Goal: Communication & Community: Answer question/provide support

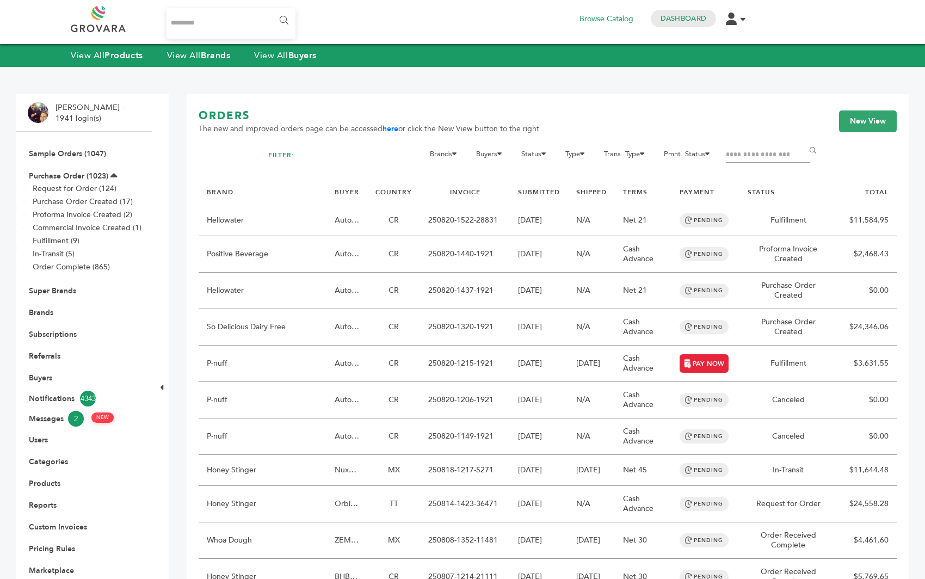
click at [225, 23] on input "Search..." at bounding box center [231, 23] width 129 height 30
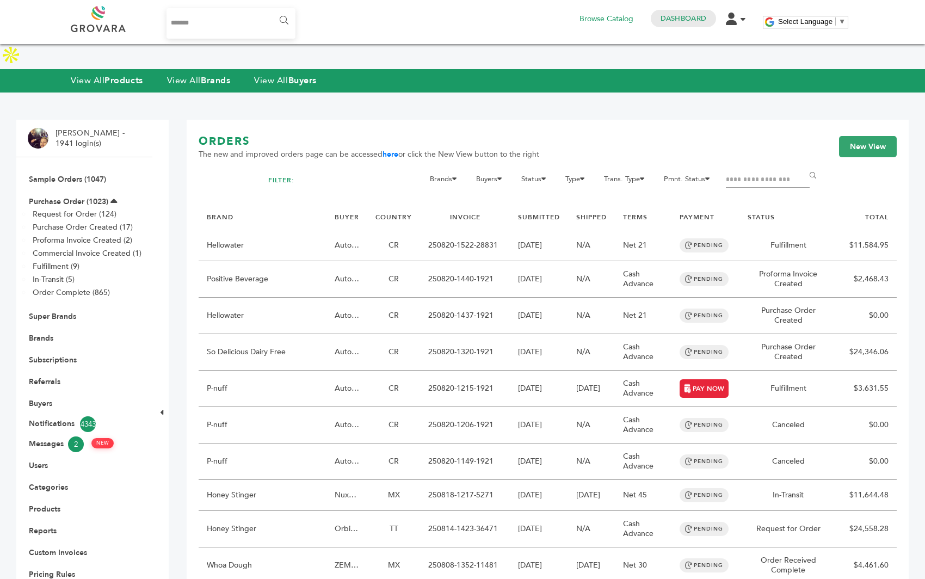
type input "*******"
click at [271, 10] on input "******" at bounding box center [283, 21] width 24 height 22
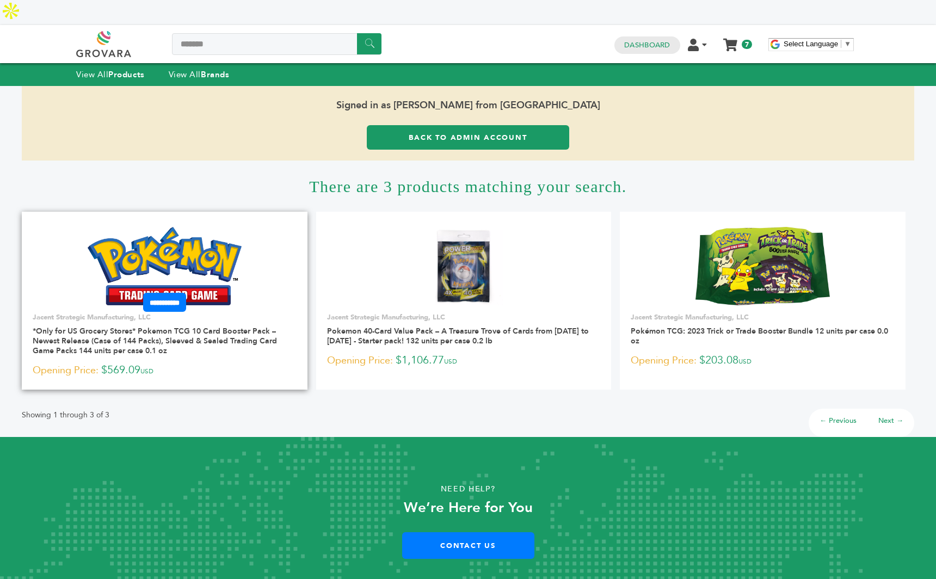
click at [172, 231] on img at bounding box center [165, 266] width 154 height 78
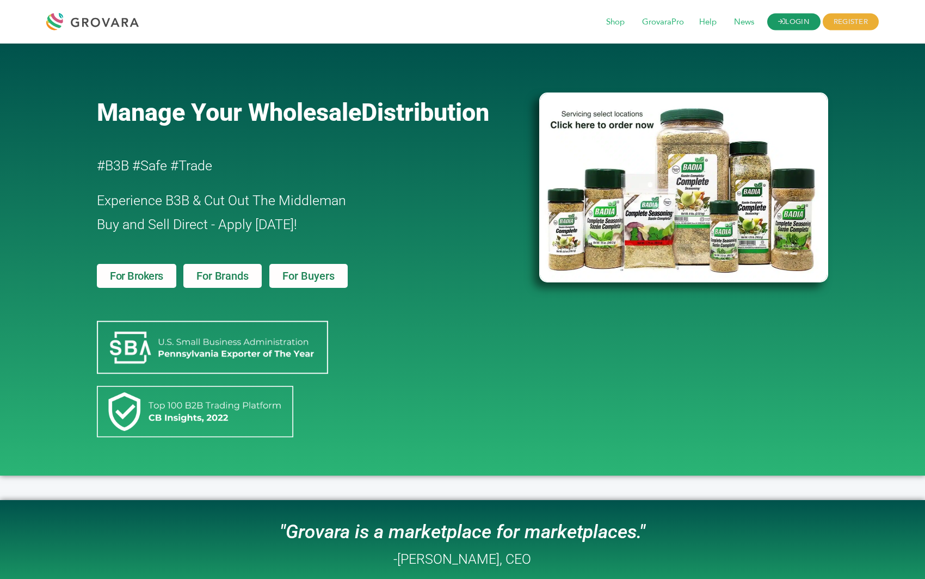
click at [787, 22] on link "LOGIN" at bounding box center [793, 22] width 53 height 17
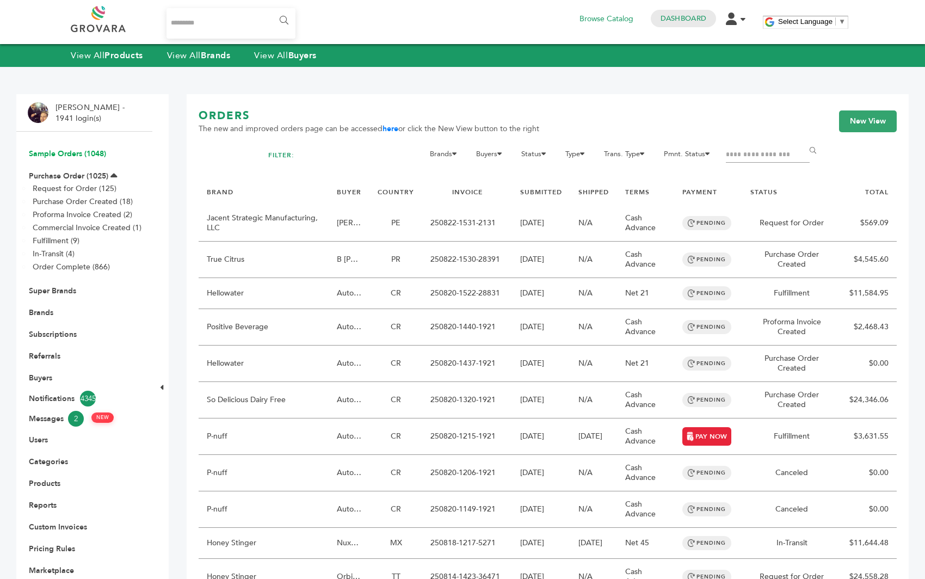
click at [72, 156] on link "Sample Orders (1048)" at bounding box center [67, 154] width 77 height 10
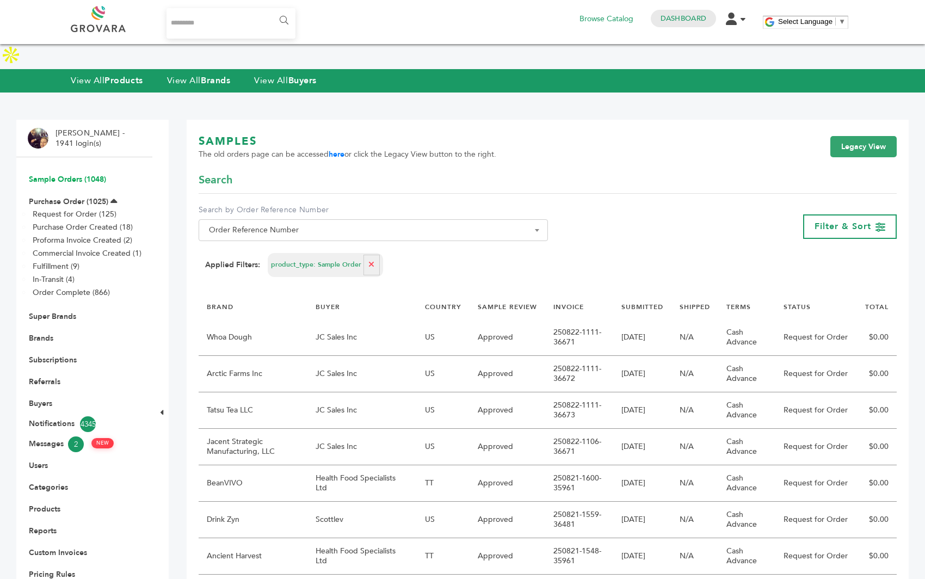
click at [57, 174] on link "Sample Orders (1048)" at bounding box center [67, 179] width 77 height 10
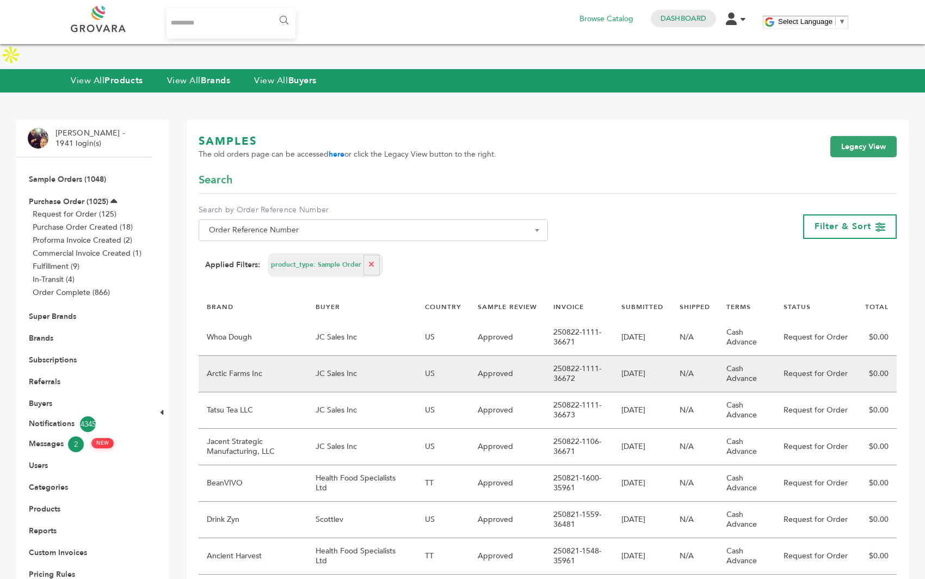
scroll to position [79, 0]
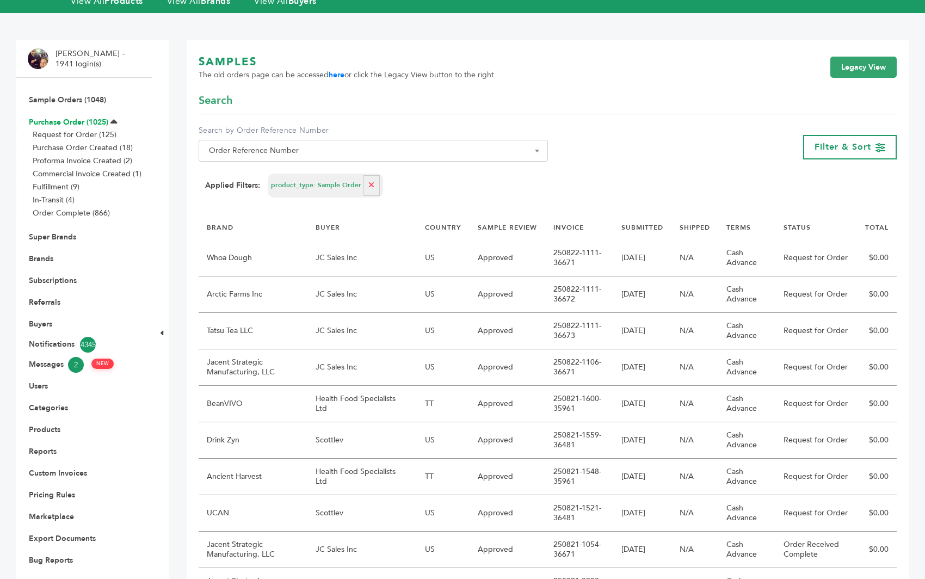
click at [78, 117] on link "Purchase Order (1025)" at bounding box center [68, 122] width 79 height 10
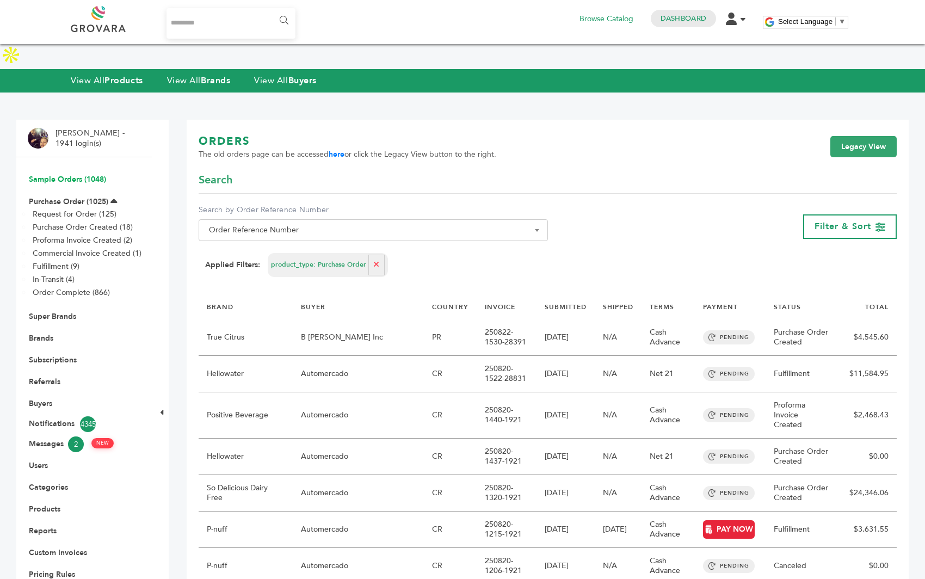
click at [69, 174] on link "Sample Orders (1048)" at bounding box center [67, 179] width 77 height 10
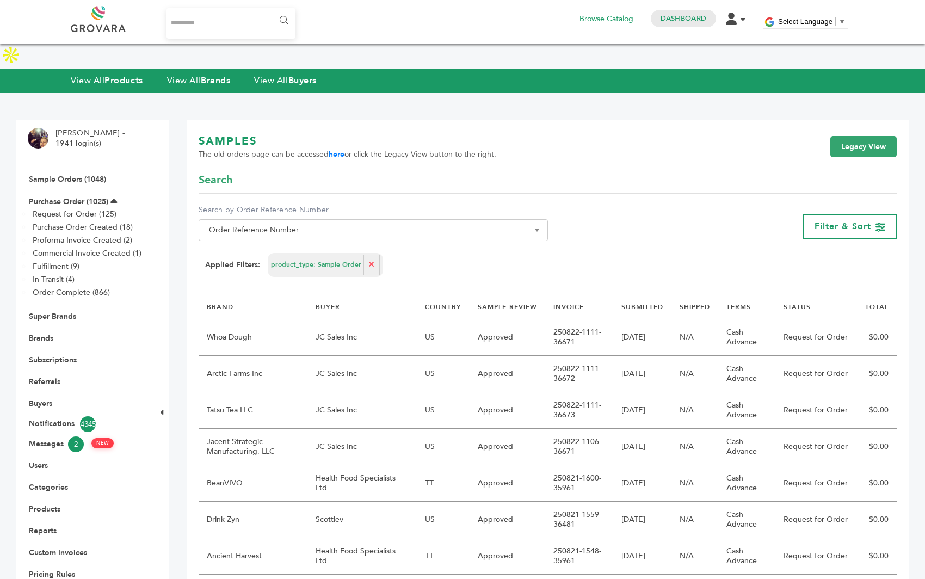
click at [679, 9] on div "Browse Catalog Dashboard Edit Account Order Management Sign Out" at bounding box center [662, 18] width 180 height 19
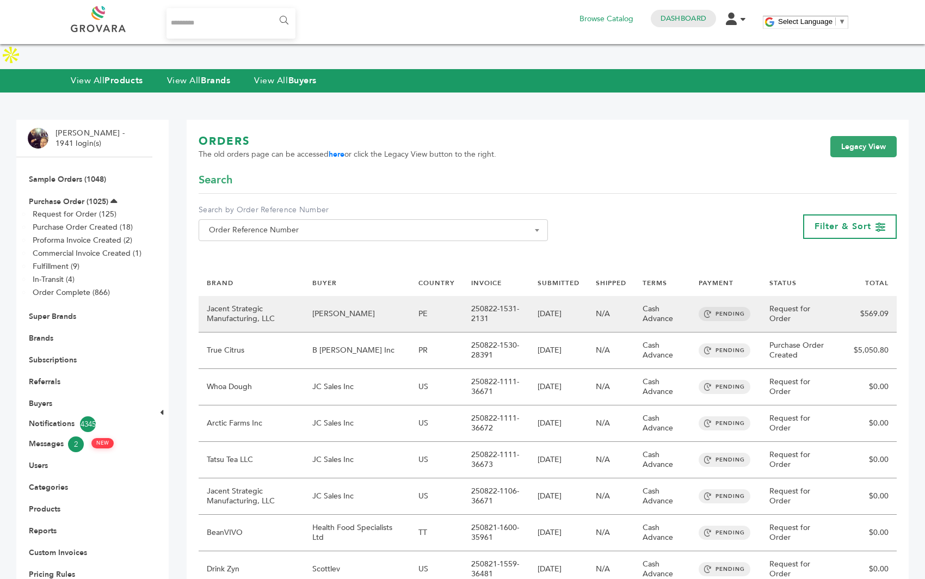
click at [338, 296] on td "LS Andina" at bounding box center [357, 314] width 107 height 36
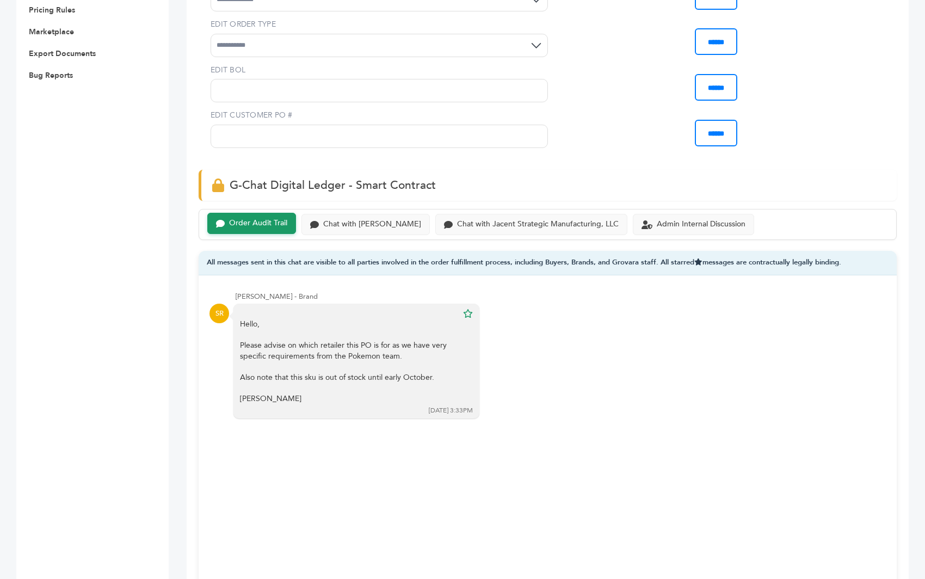
scroll to position [657, 0]
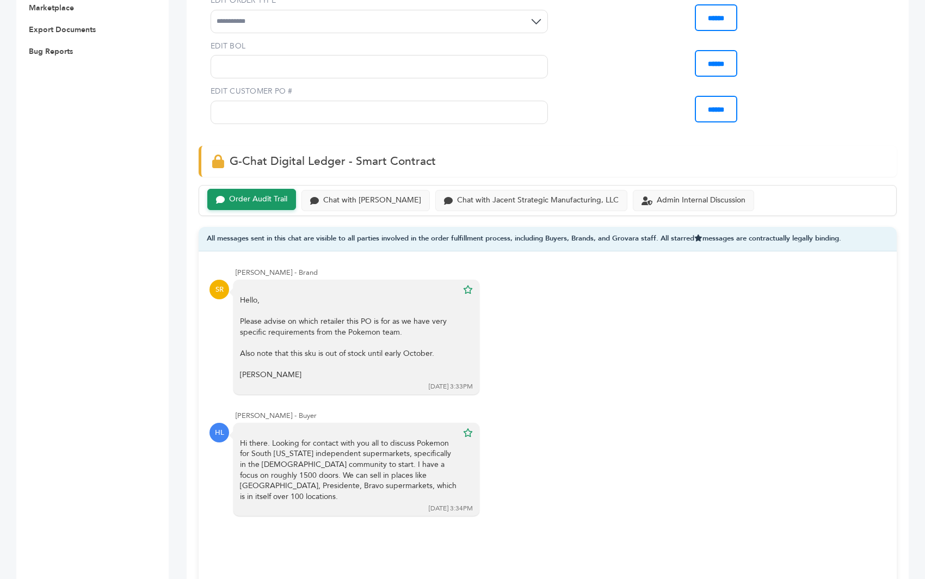
scroll to position [595, 0]
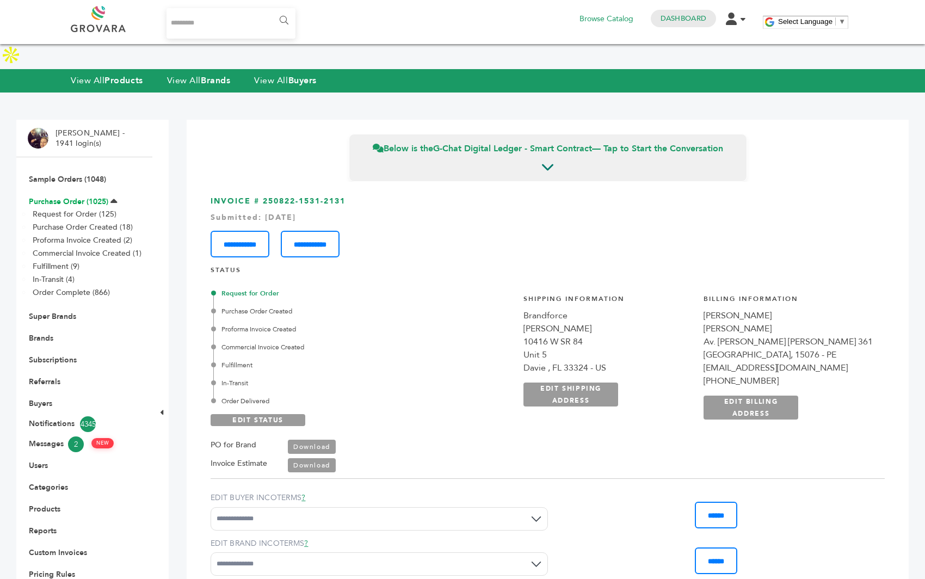
click at [76, 196] on link "Purchase Order (1025)" at bounding box center [68, 201] width 79 height 10
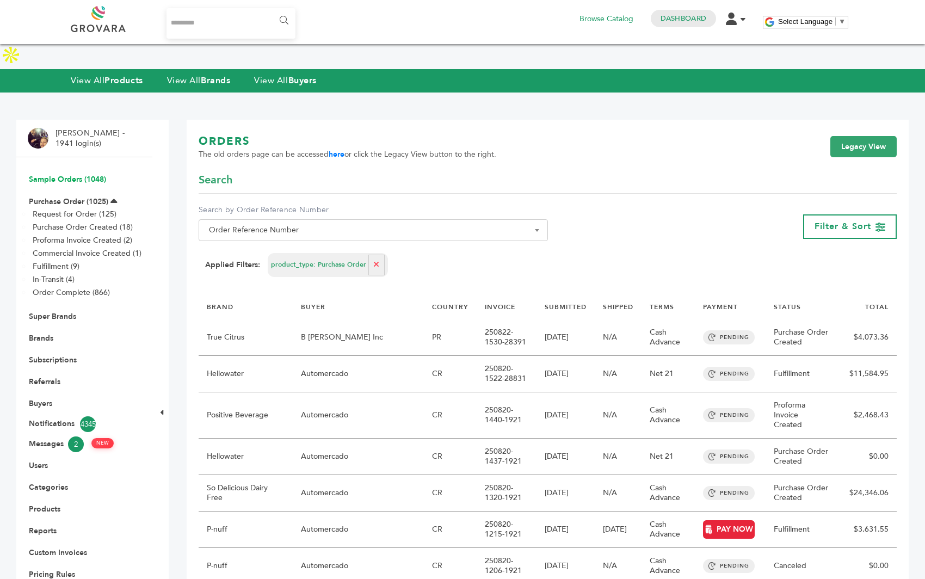
click at [64, 174] on link "Sample Orders (1048)" at bounding box center [67, 179] width 77 height 10
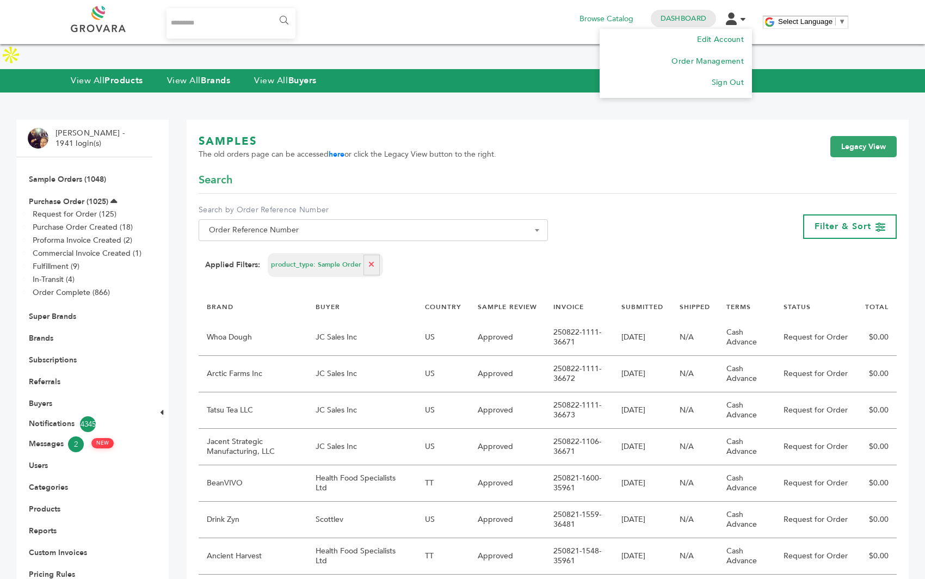
click at [738, 20] on li "Edit Account Order Management Sign Out" at bounding box center [739, 18] width 26 height 10
click at [730, 82] on link "Sign Out" at bounding box center [727, 82] width 33 height 10
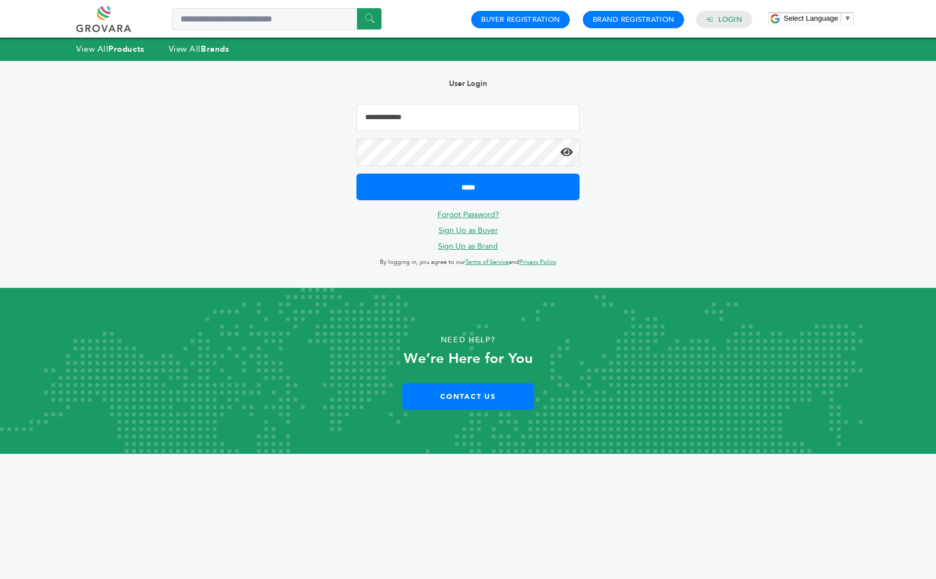
click at [479, 120] on input "Email Address" at bounding box center [467, 117] width 223 height 27
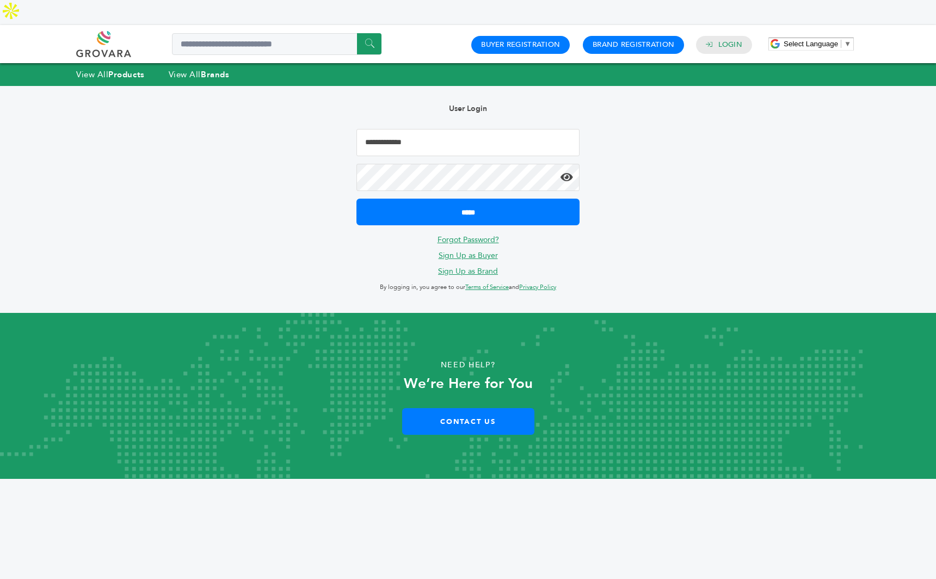
type input "**********"
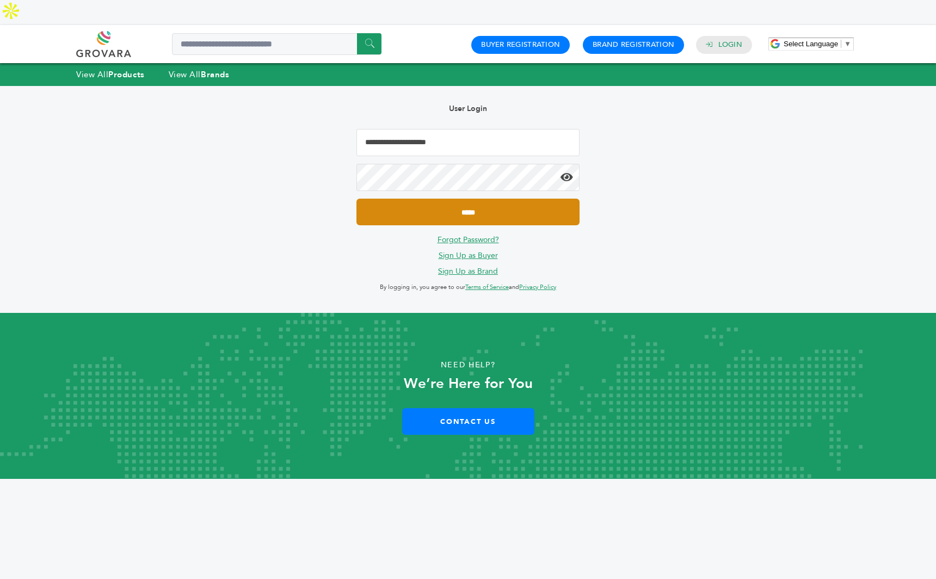
click at [477, 199] on input "*****" at bounding box center [467, 212] width 223 height 27
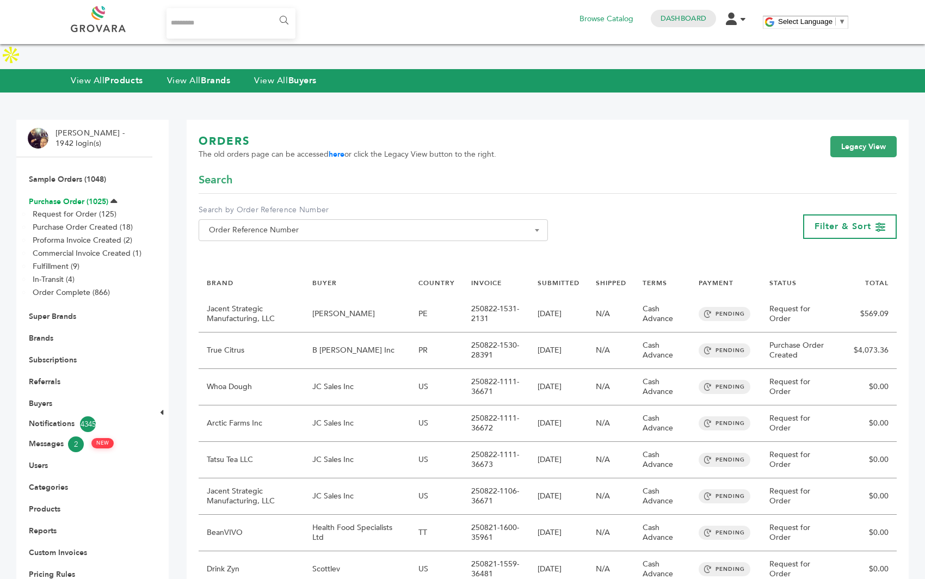
click at [94, 196] on link "Purchase Order (1025)" at bounding box center [68, 201] width 79 height 10
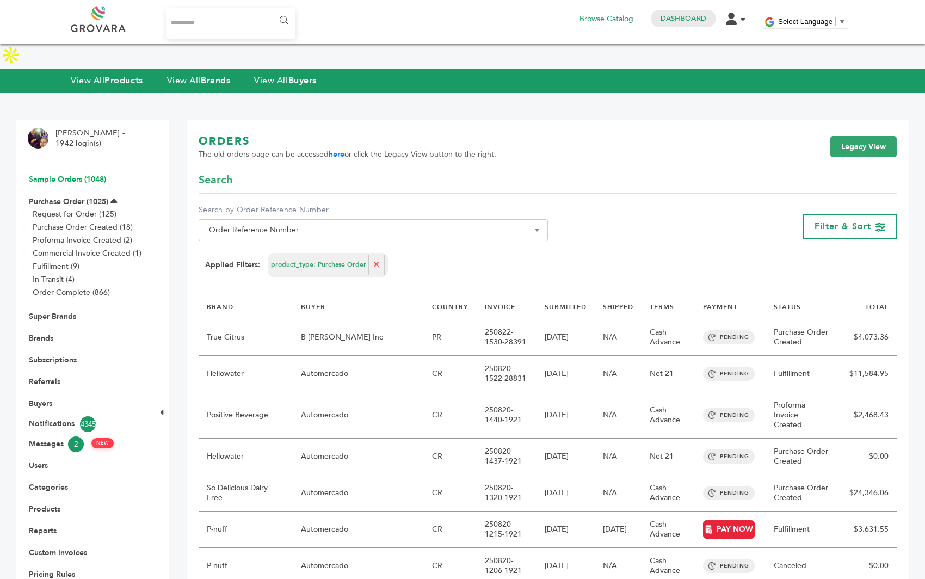
click at [75, 174] on link "Sample Orders (1048)" at bounding box center [67, 179] width 77 height 10
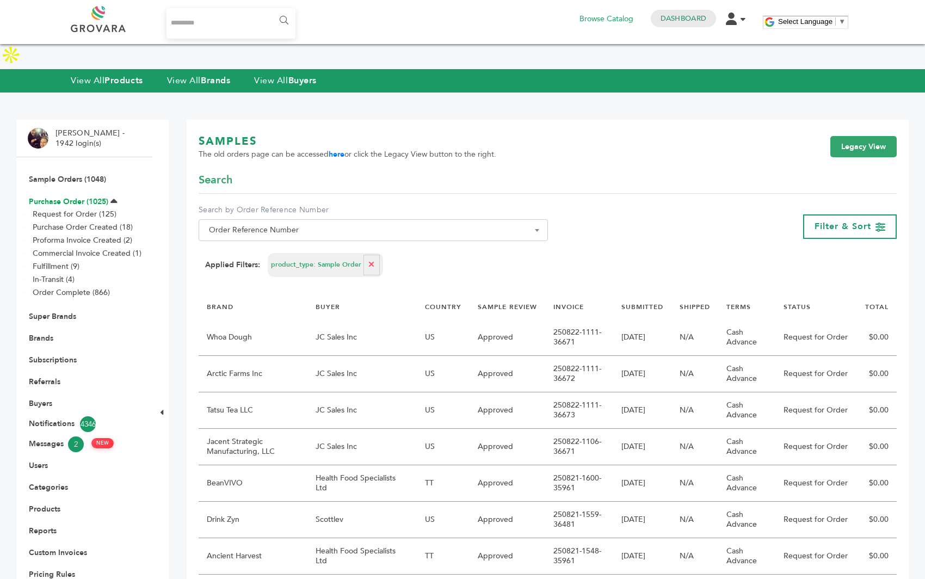
click at [79, 196] on link "Purchase Order (1025)" at bounding box center [68, 201] width 79 height 10
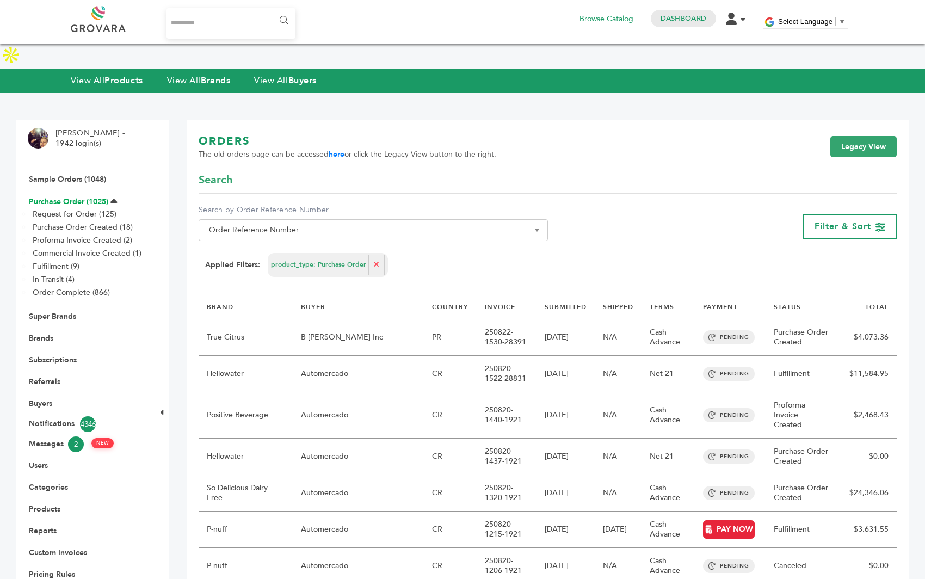
click at [67, 196] on link "Purchase Order (1025)" at bounding box center [68, 201] width 79 height 10
click at [64, 174] on link "Sample Orders (1048)" at bounding box center [67, 179] width 77 height 10
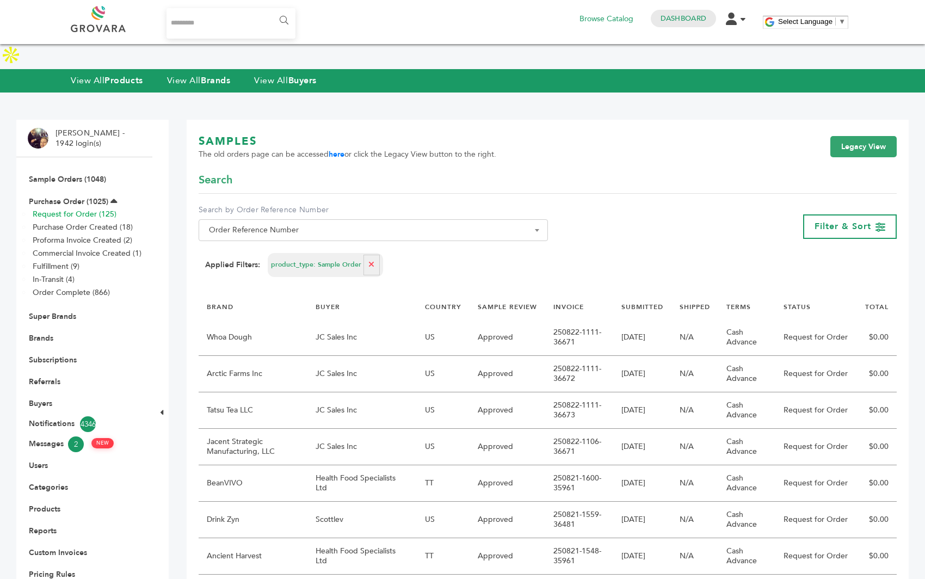
click at [83, 209] on link "Request for Order (125)" at bounding box center [75, 214] width 84 height 10
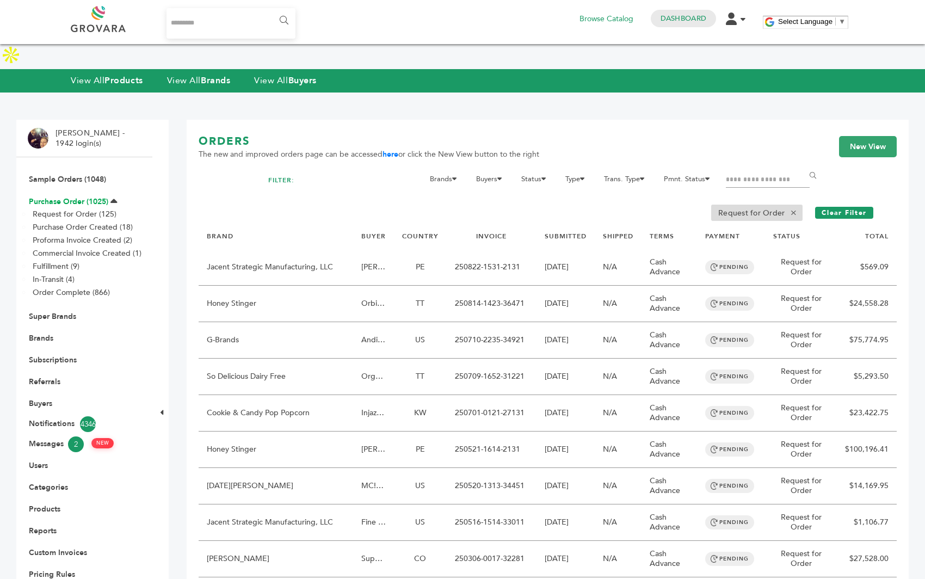
click at [73, 196] on link "Purchase Order (1025)" at bounding box center [68, 201] width 79 height 10
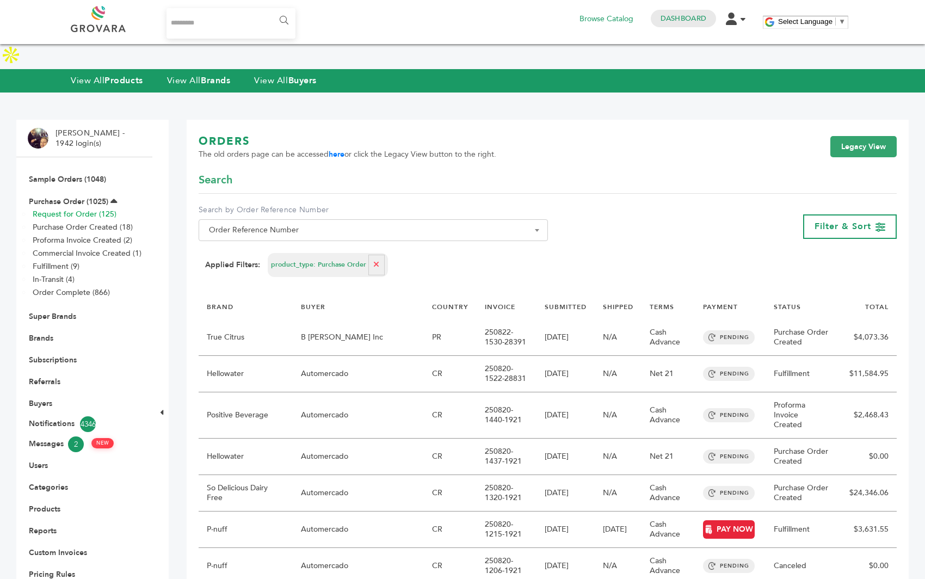
click at [90, 209] on link "Request for Order (125)" at bounding box center [75, 214] width 84 height 10
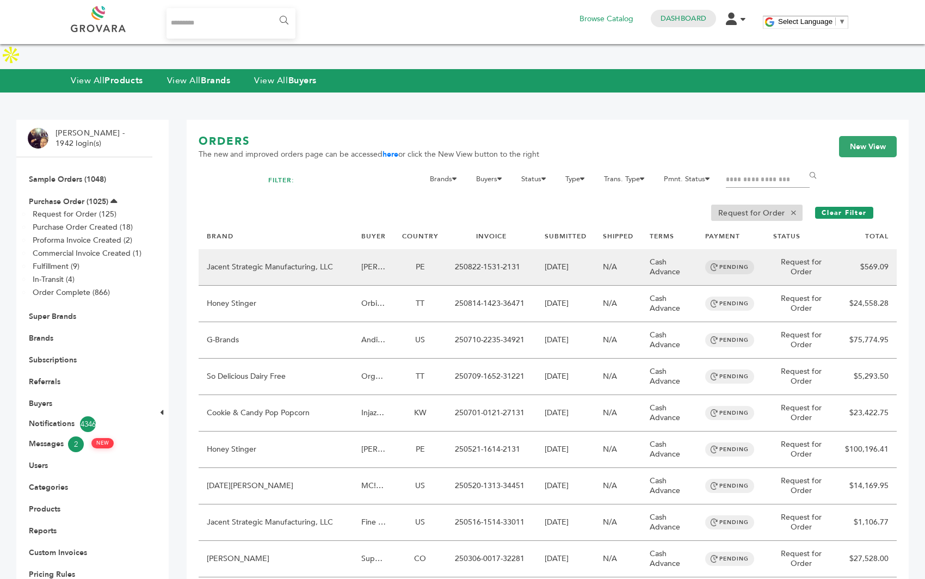
click at [318, 249] on td "Jacent Strategic Manufacturing, LLC" at bounding box center [276, 267] width 155 height 36
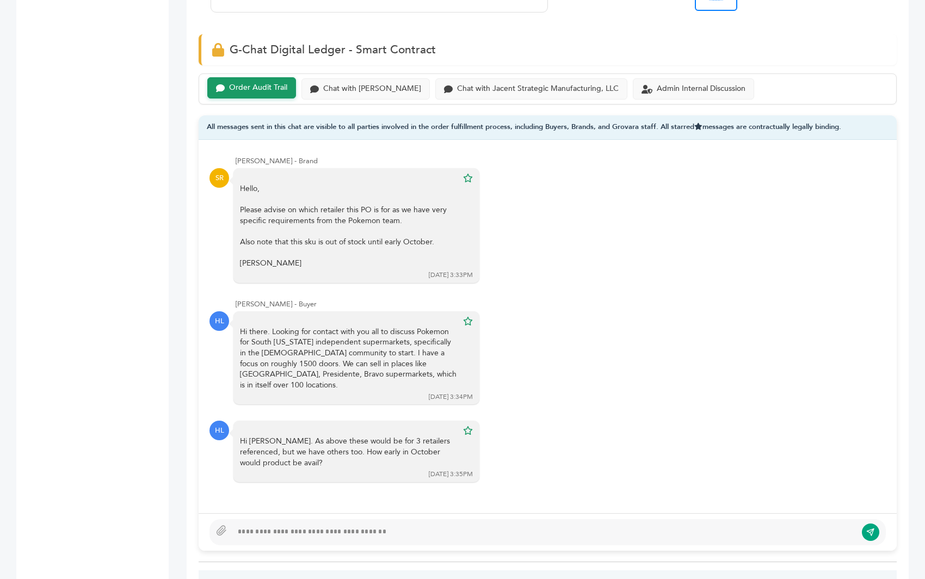
scroll to position [741, 0]
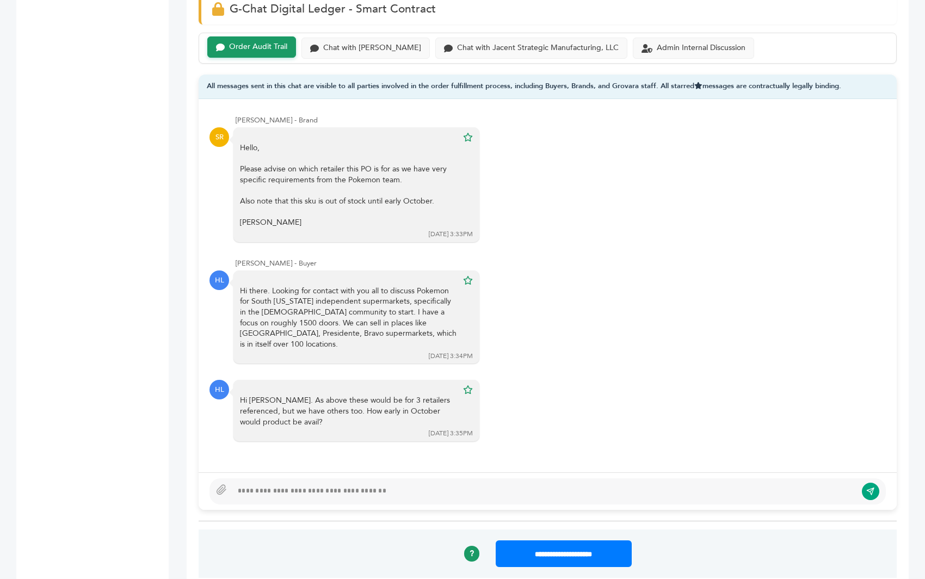
click at [282, 485] on div at bounding box center [544, 491] width 624 height 13
click at [457, 42] on div "Chat with Jacent Strategic Manufacturing, LLC" at bounding box center [538, 46] width 162 height 9
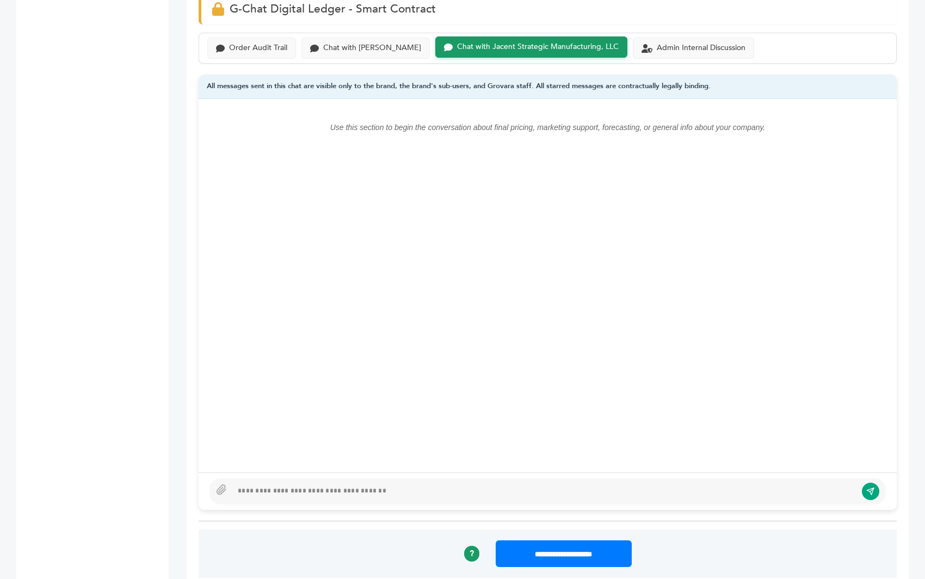
click at [303, 485] on div at bounding box center [544, 491] width 624 height 13
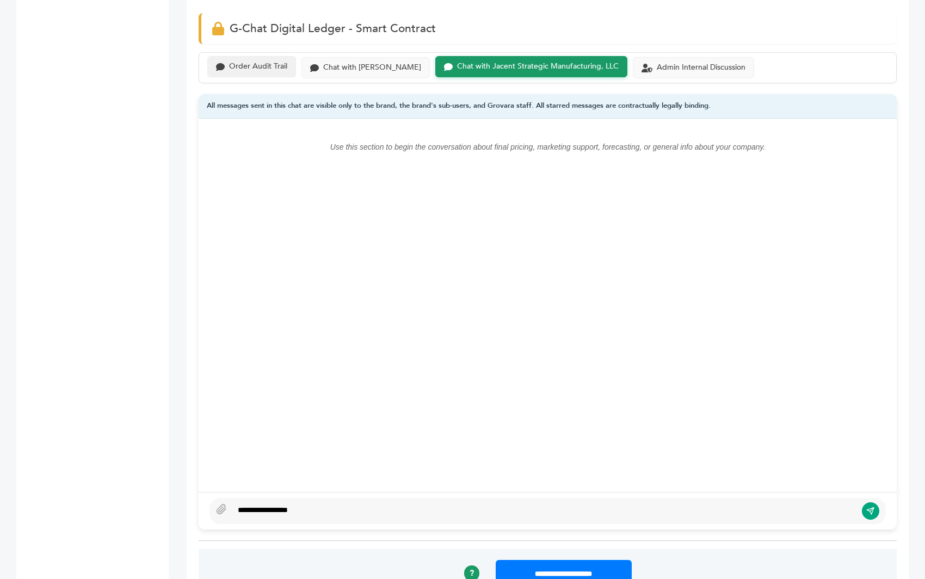
click at [251, 62] on div "Order Audit Trail" at bounding box center [258, 66] width 58 height 9
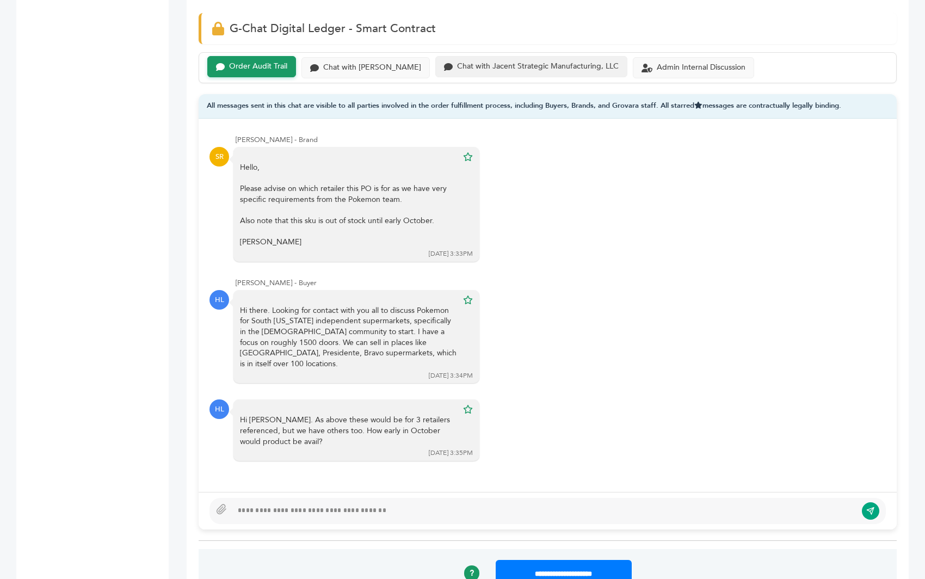
click at [516, 62] on div "Chat with Jacent Strategic Manufacturing, LLC" at bounding box center [538, 66] width 162 height 9
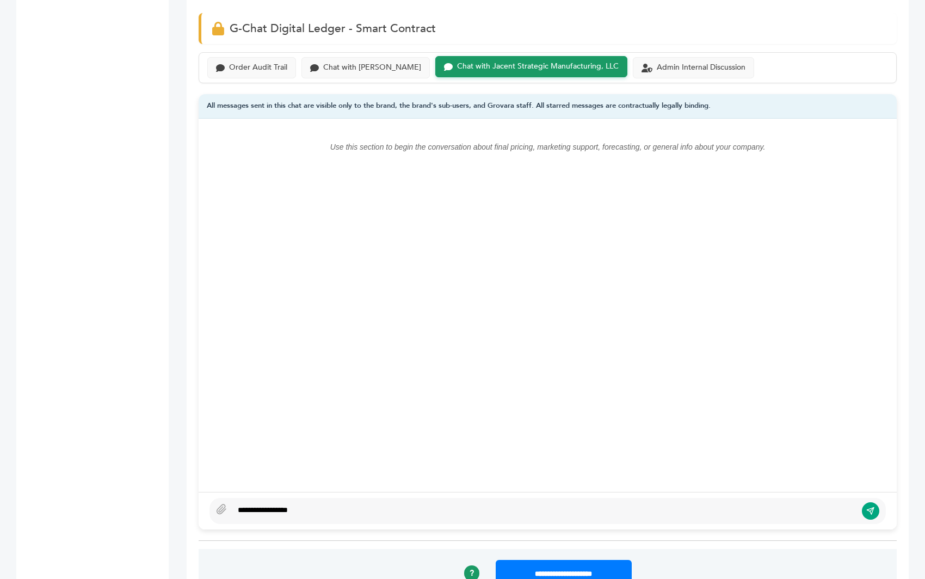
click at [322, 504] on div "**********" at bounding box center [544, 510] width 624 height 13
drag, startPoint x: 311, startPoint y: 484, endPoint x: 269, endPoint y: 485, distance: 41.9
click at [269, 504] on div "**********" at bounding box center [544, 510] width 624 height 13
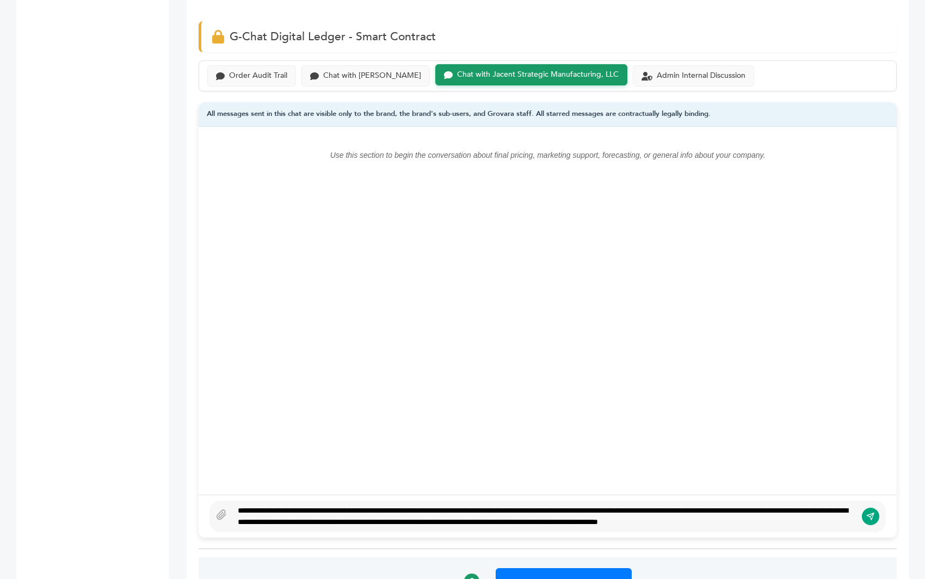
scroll to position [701, 0]
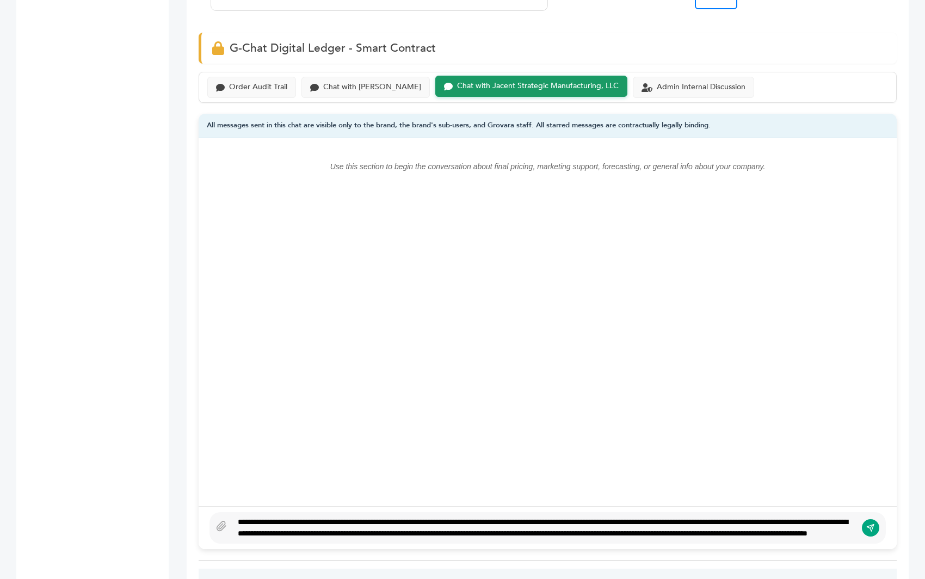
type textarea "**********"
click at [867, 523] on icon "submit" at bounding box center [870, 527] width 9 height 9
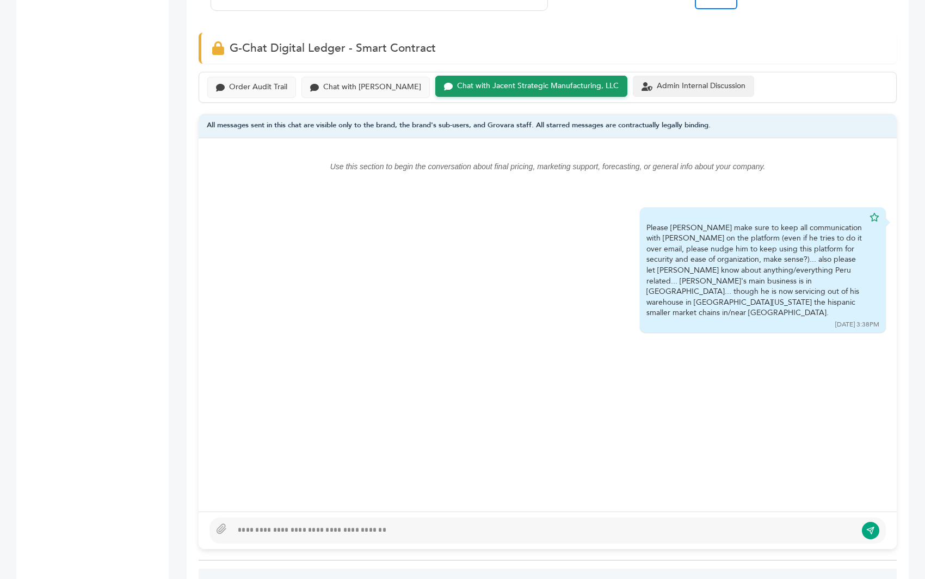
click at [665, 82] on div "Admin Internal Discussion" at bounding box center [701, 86] width 89 height 9
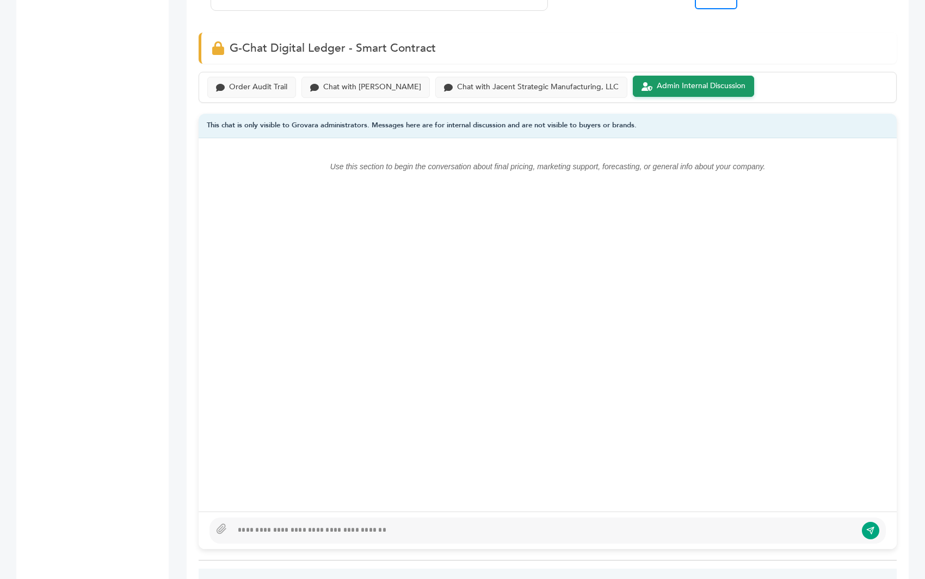
click at [354, 524] on div at bounding box center [544, 530] width 624 height 13
type textarea "**********"
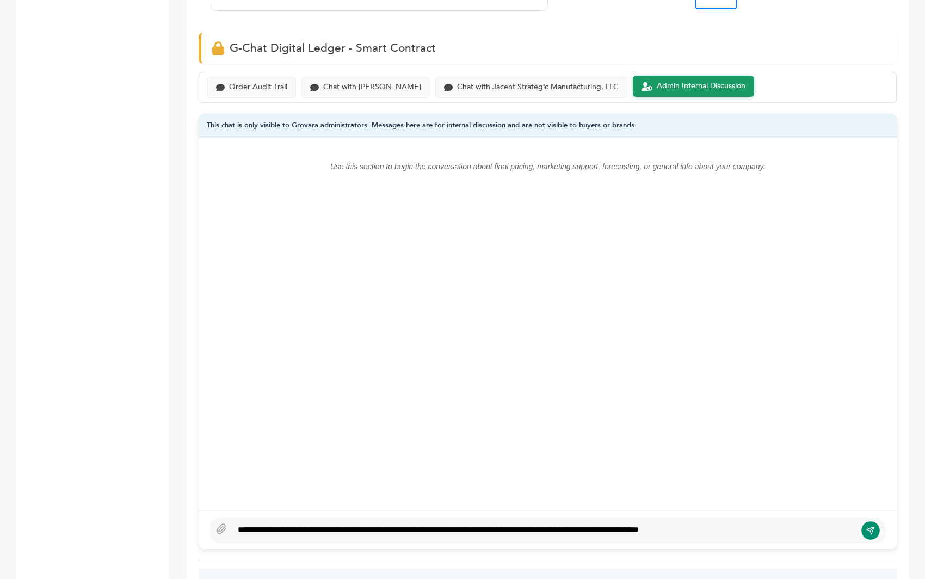
click at [866, 526] on icon "submit" at bounding box center [870, 530] width 9 height 9
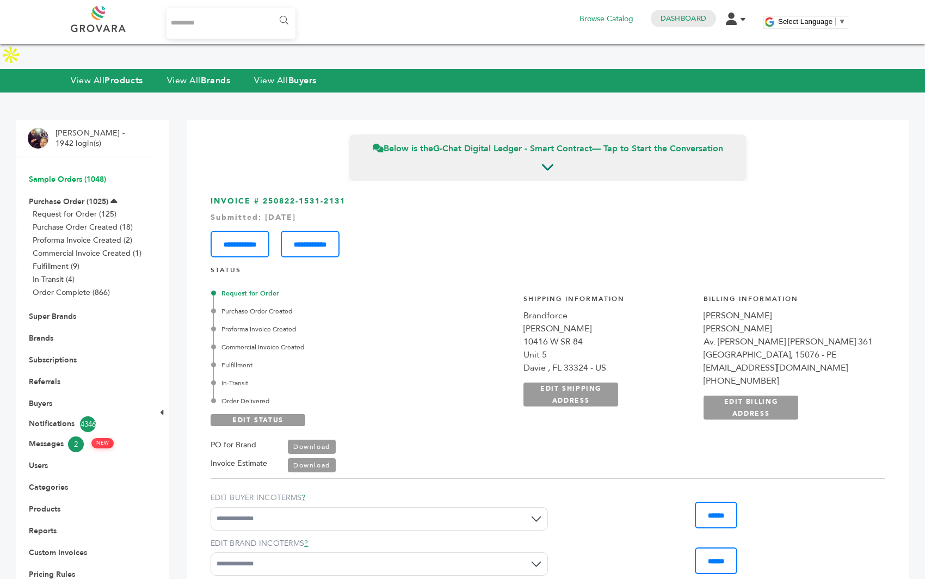
click at [73, 174] on link "Sample Orders (1048)" at bounding box center [67, 179] width 77 height 10
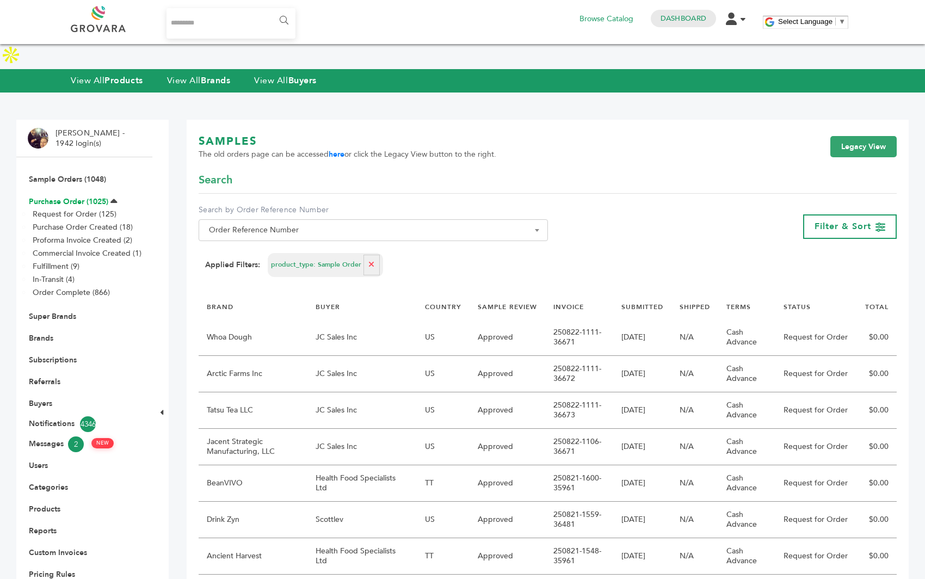
click at [66, 196] on link "Purchase Order (1025)" at bounding box center [68, 201] width 79 height 10
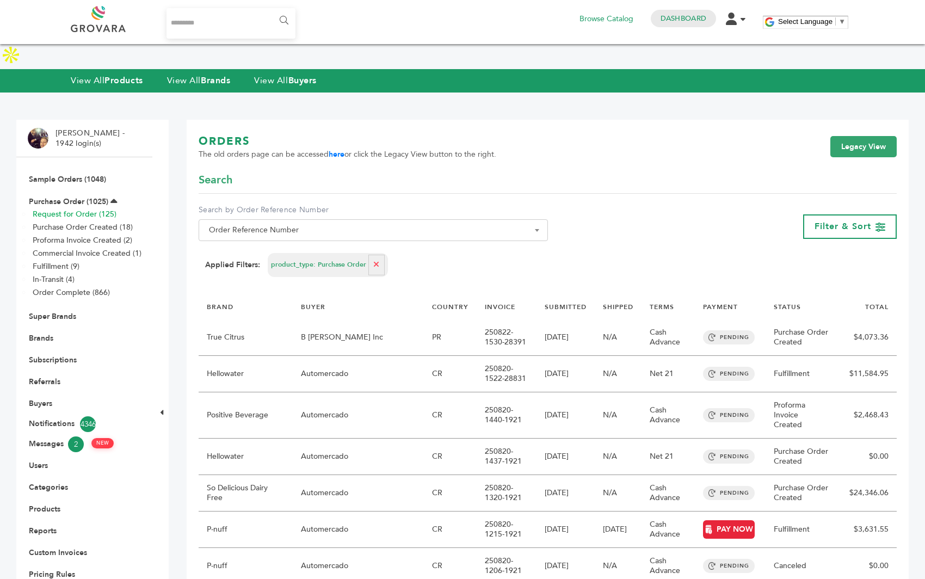
click at [65, 209] on link "Request for Order (125)" at bounding box center [75, 214] width 84 height 10
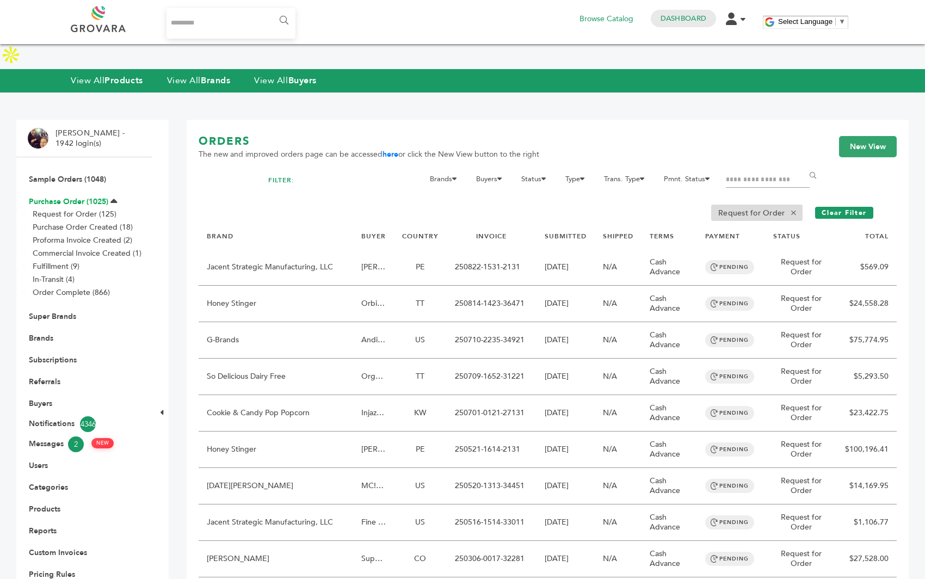
click at [66, 196] on link "Purchase Order (1025)" at bounding box center [68, 201] width 79 height 10
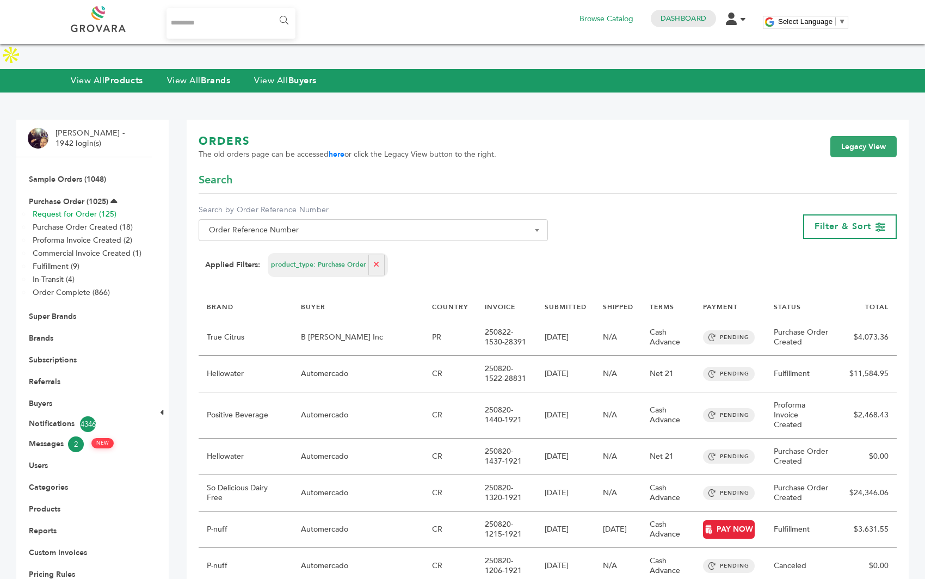
click at [52, 209] on link "Request for Order (125)" at bounding box center [75, 214] width 84 height 10
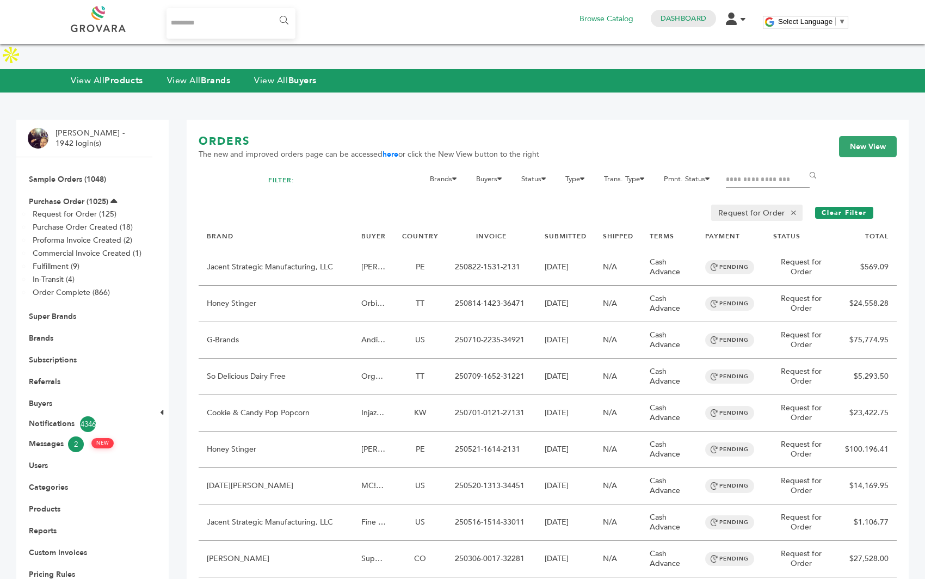
click at [793, 206] on span "×" at bounding box center [794, 212] width 18 height 13
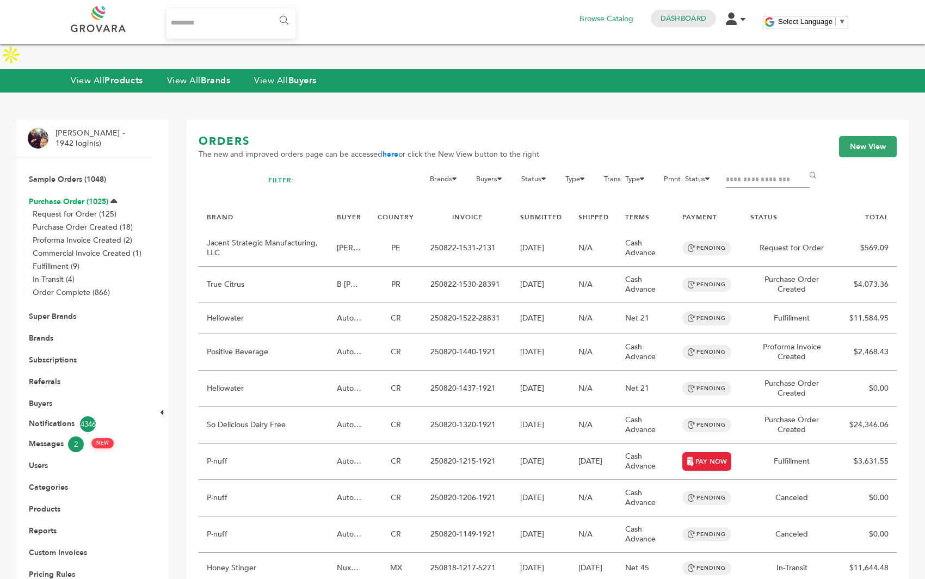
click at [84, 196] on link "Purchase Order (1025)" at bounding box center [68, 201] width 79 height 10
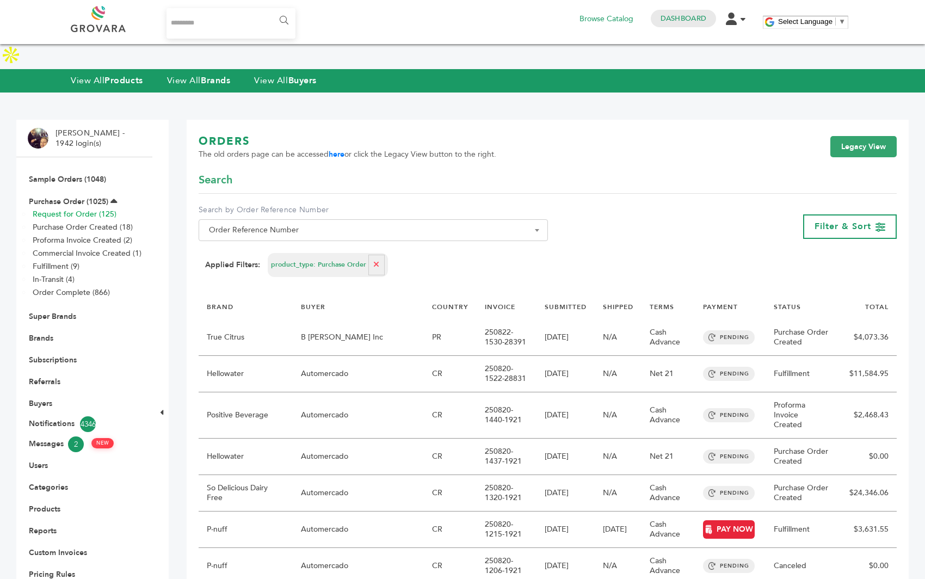
click at [83, 209] on link "Request for Order (125)" at bounding box center [75, 214] width 84 height 10
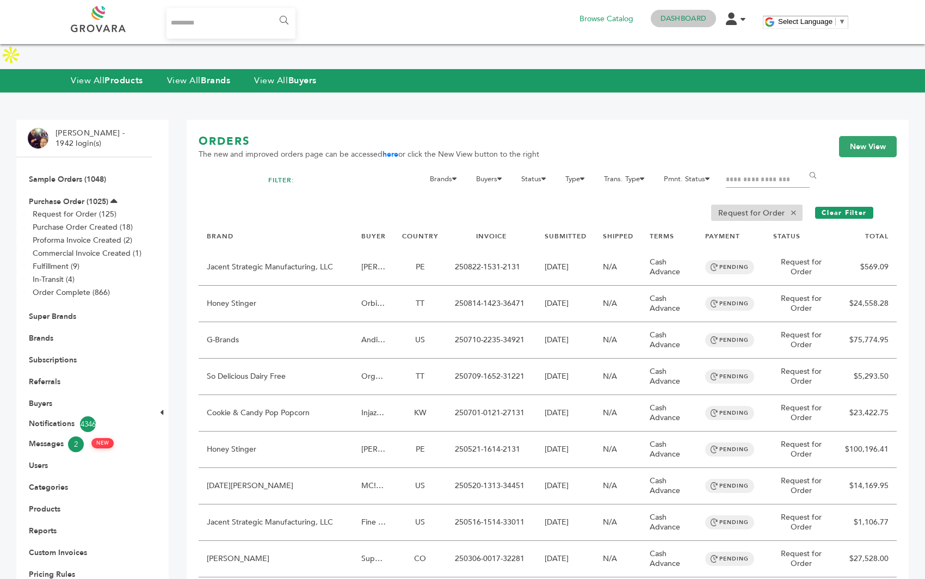
click at [657, 17] on h4 "Dashboard" at bounding box center [683, 18] width 65 height 17
click at [670, 20] on link "Dashboard" at bounding box center [684, 19] width 46 height 10
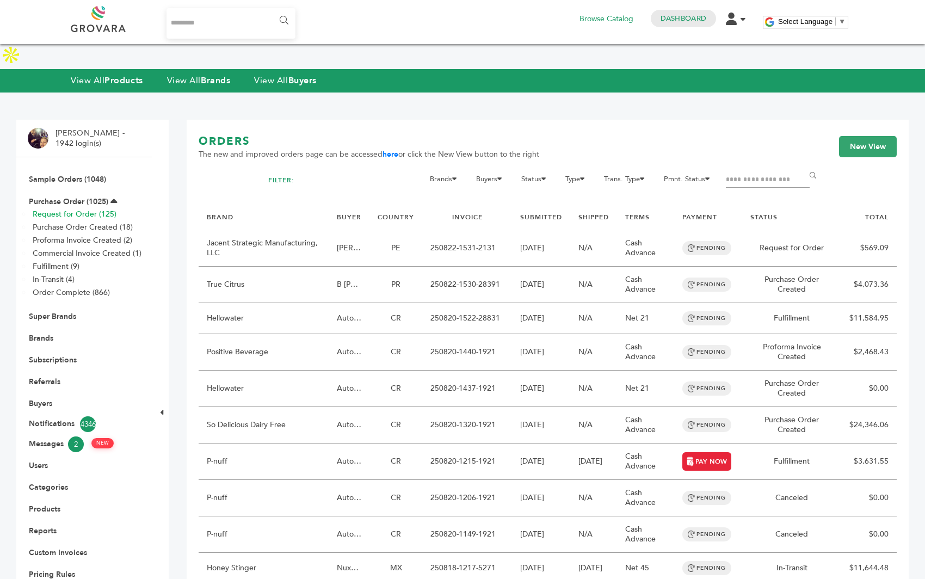
click at [78, 209] on link "Request for Order (125)" at bounding box center [75, 214] width 84 height 10
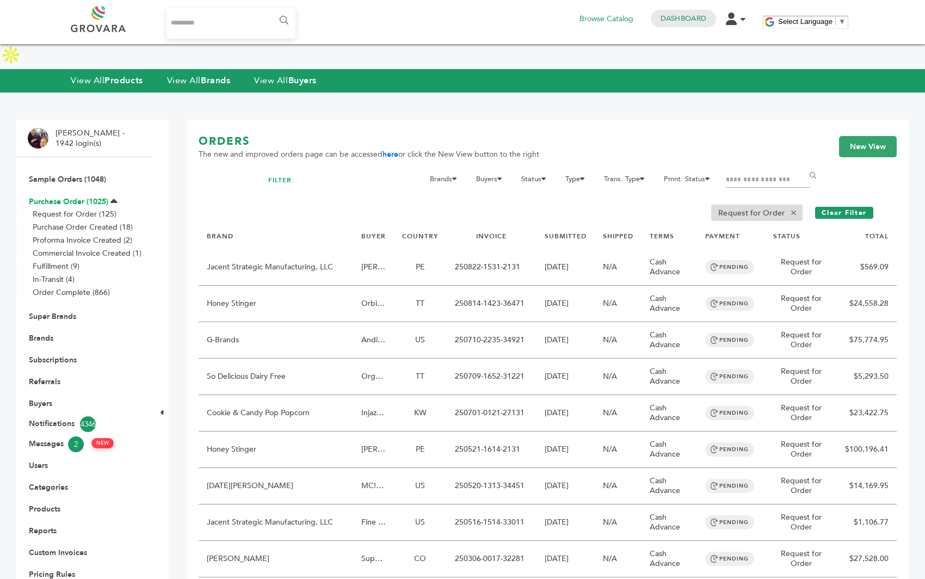
click at [79, 196] on link "Purchase Order (1025)" at bounding box center [68, 201] width 79 height 10
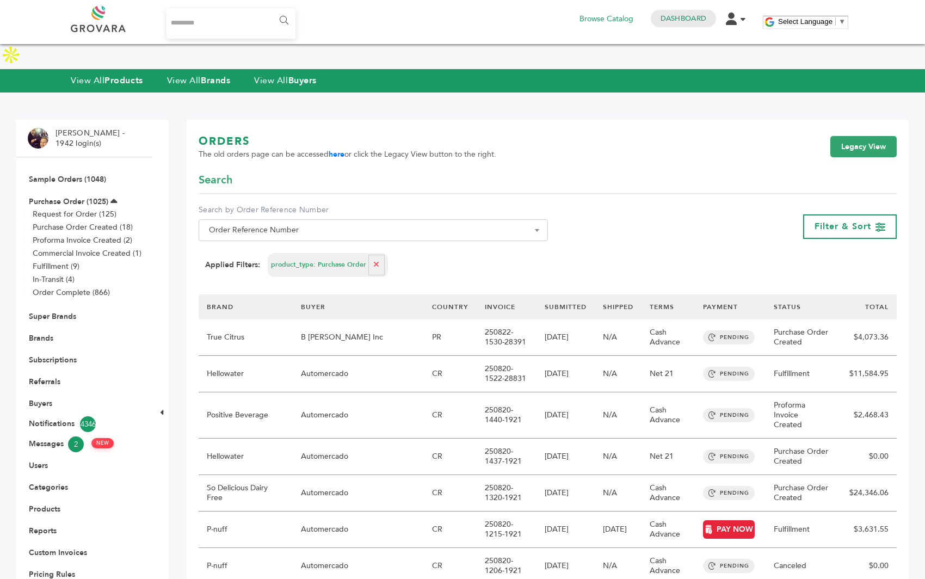
click at [785, 294] on th "STATUS" at bounding box center [801, 307] width 71 height 26
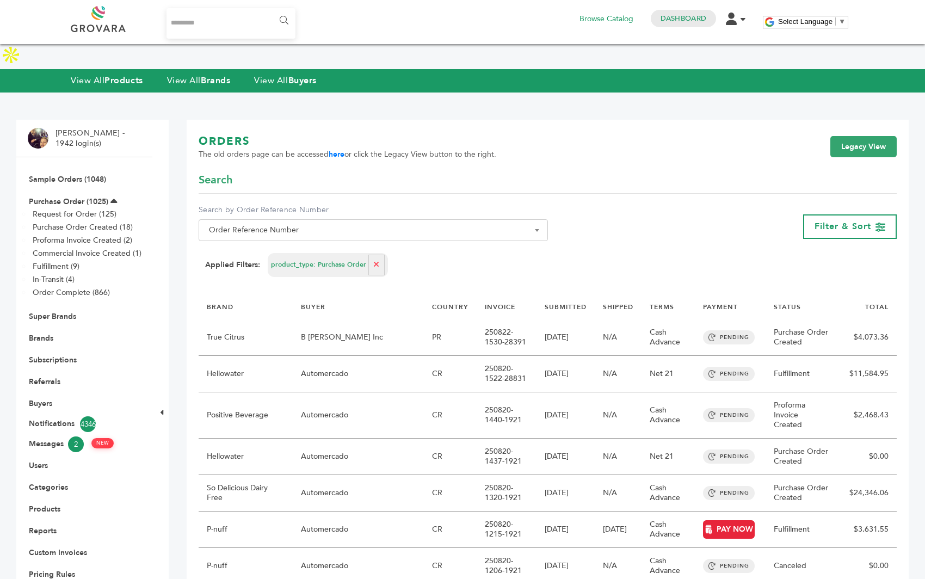
click at [866, 205] on div "**********" at bounding box center [548, 227] width 698 height 44
click at [861, 214] on div "Filter & Sort" at bounding box center [850, 226] width 94 height 24
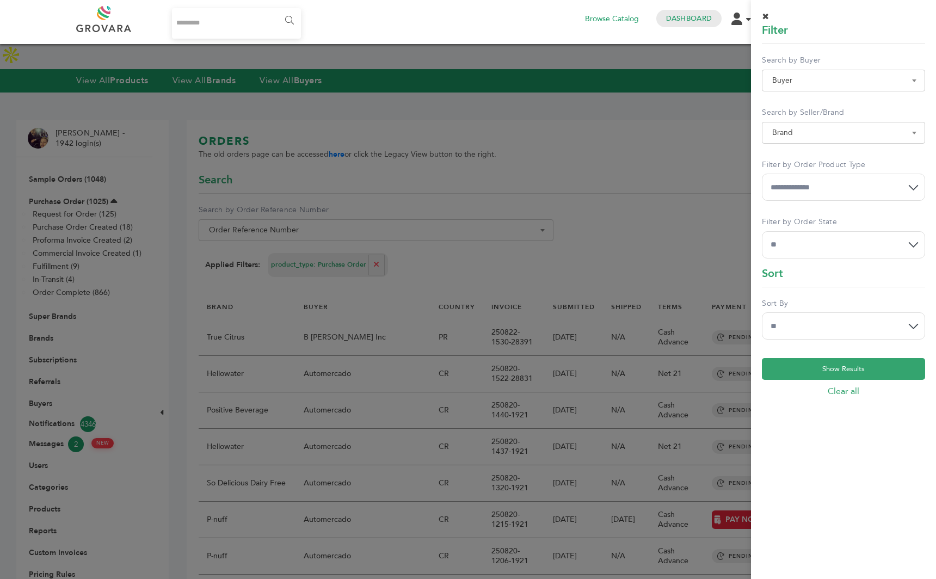
click at [827, 317] on select "**********" at bounding box center [843, 325] width 163 height 27
click at [572, 306] on div at bounding box center [468, 289] width 936 height 579
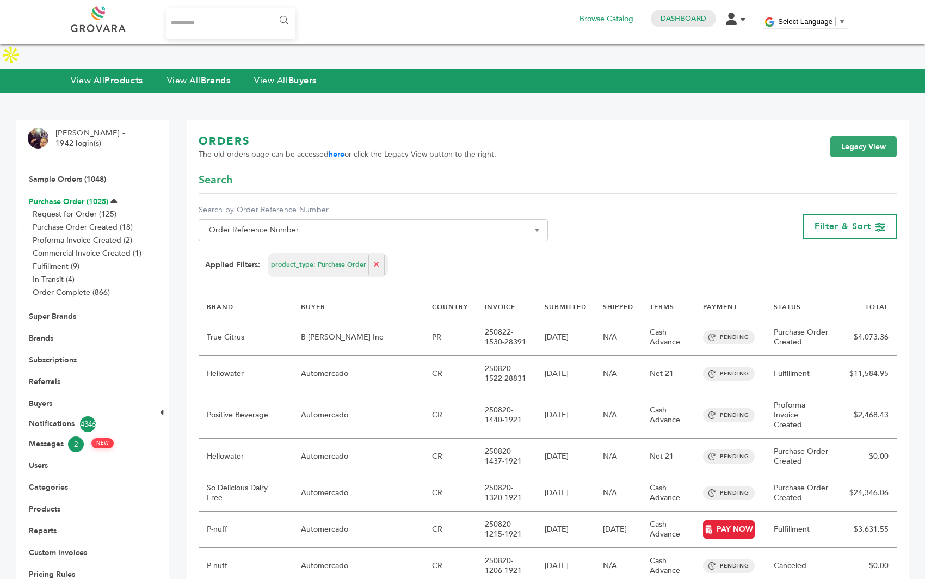
click at [79, 196] on link "Purchase Order (1025)" at bounding box center [68, 201] width 79 height 10
click at [435, 223] on span "Order Reference Number" at bounding box center [373, 230] width 337 height 15
click at [609, 213] on div "**********" at bounding box center [548, 227] width 698 height 44
click at [102, 222] on link "Purchase Order Created (18)" at bounding box center [83, 227] width 100 height 10
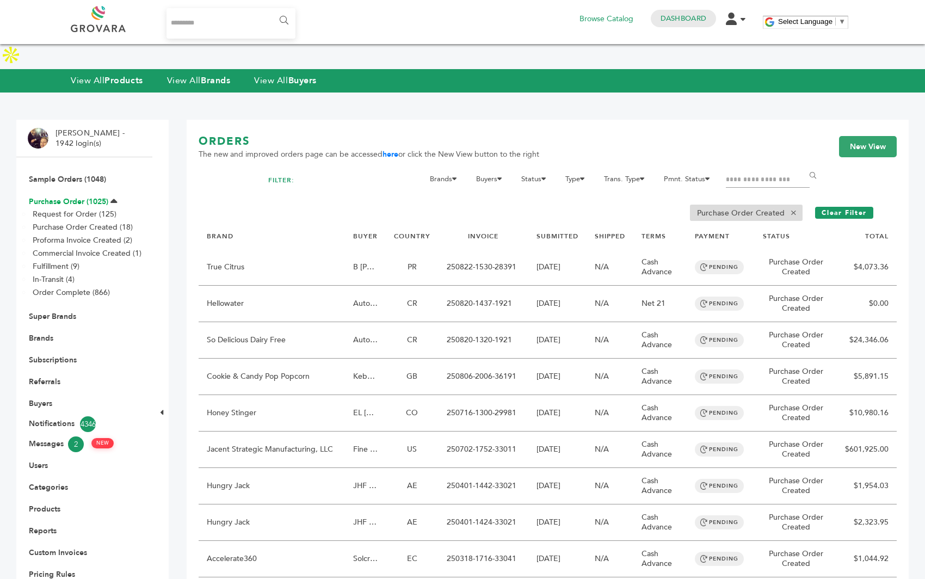
click at [68, 196] on link "Purchase Order (1025)" at bounding box center [68, 201] width 79 height 10
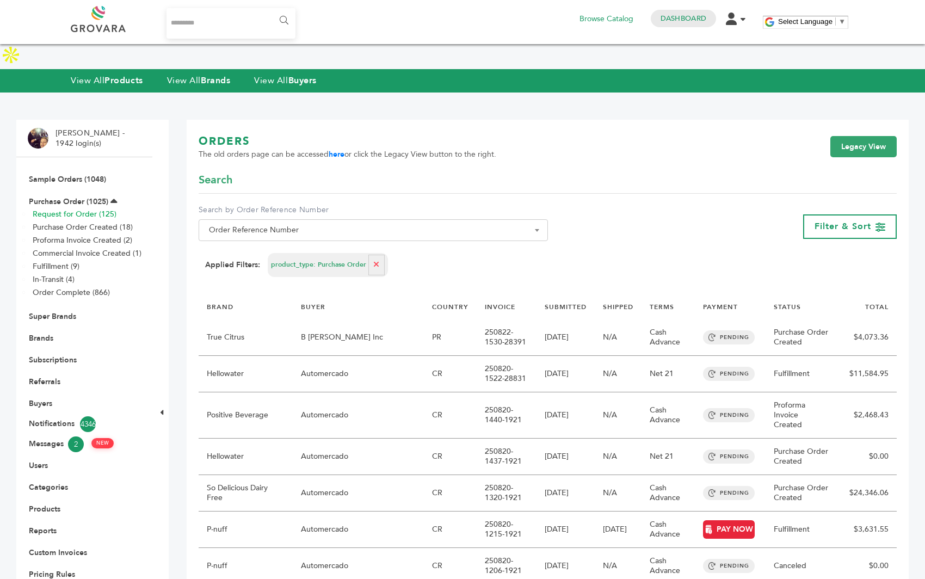
click at [91, 209] on link "Request for Order (125)" at bounding box center [75, 214] width 84 height 10
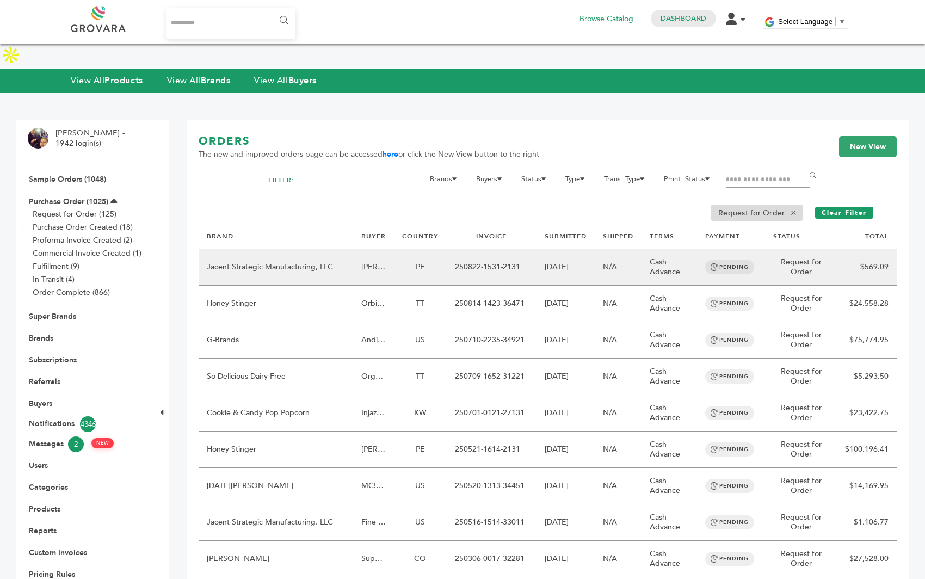
click at [538, 249] on td "08/22/2025" at bounding box center [566, 267] width 58 height 36
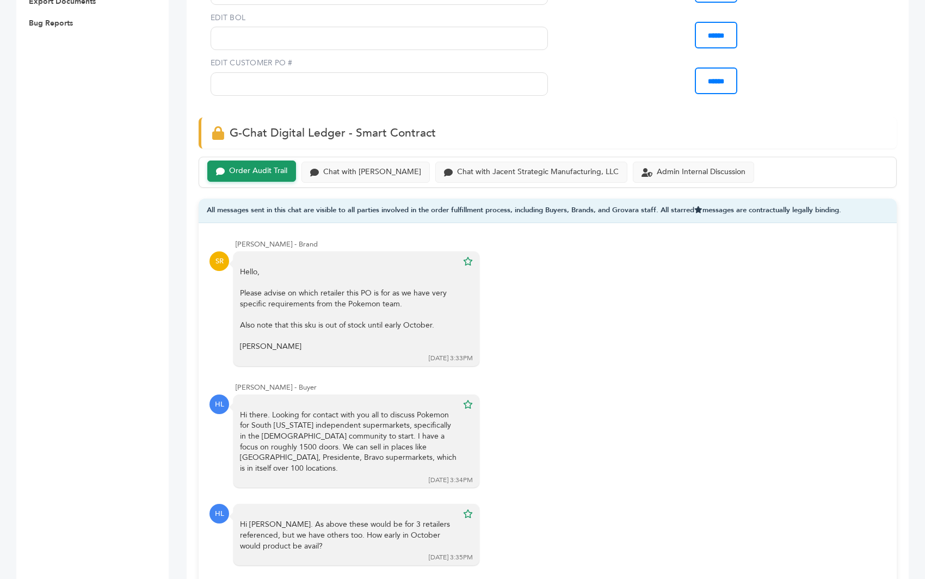
scroll to position [445, 0]
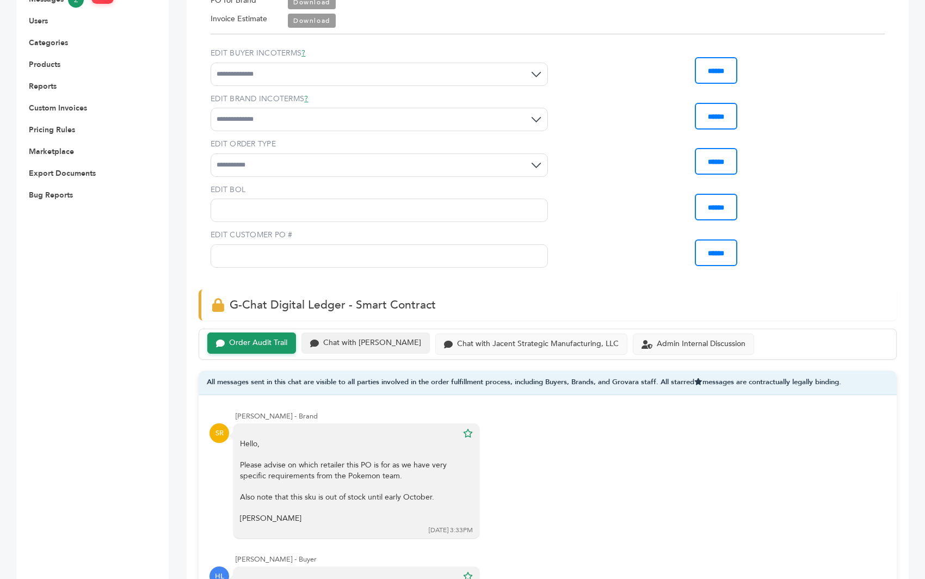
click at [366, 332] on div "Chat with [PERSON_NAME]" at bounding box center [365, 342] width 128 height 21
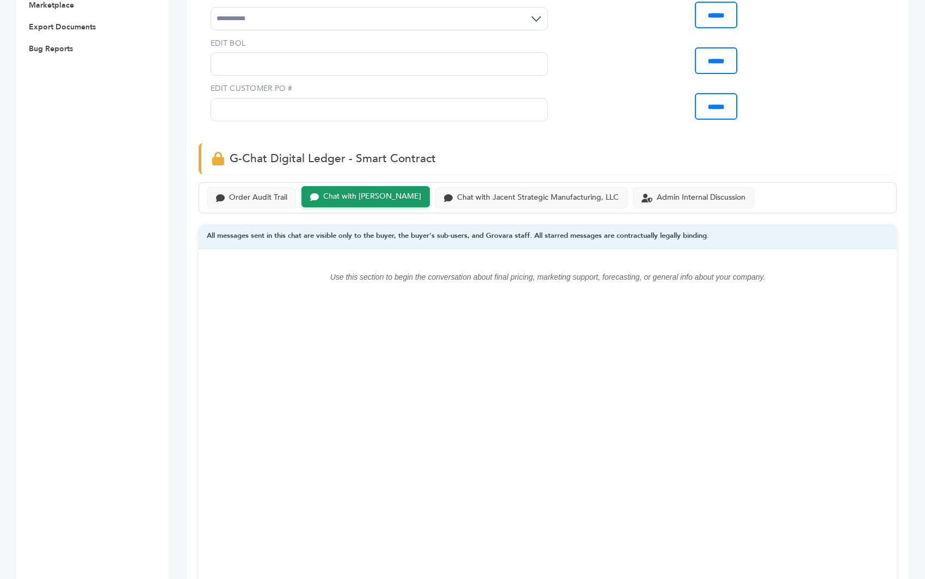
scroll to position [780, 0]
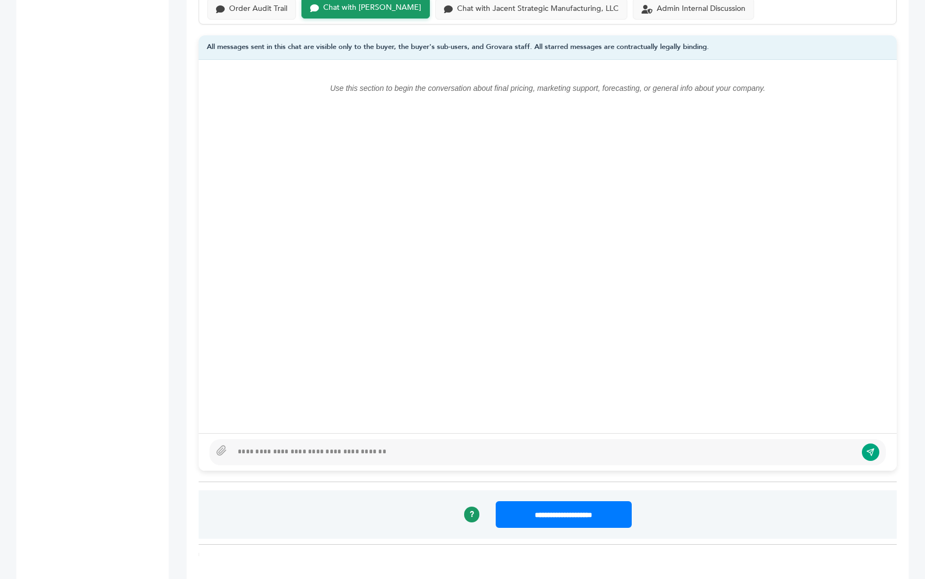
click at [260, 446] on div at bounding box center [544, 452] width 624 height 13
drag, startPoint x: 213, startPoint y: 404, endPoint x: 207, endPoint y: 400, distance: 7.6
click at [207, 400] on div "Use this section to begin the conversation about final pricing, marketing suppo…" at bounding box center [548, 265] width 698 height 411
click at [862, 443] on button "submit" at bounding box center [870, 452] width 19 height 19
click at [664, 446] on div "**********" at bounding box center [544, 452] width 624 height 13
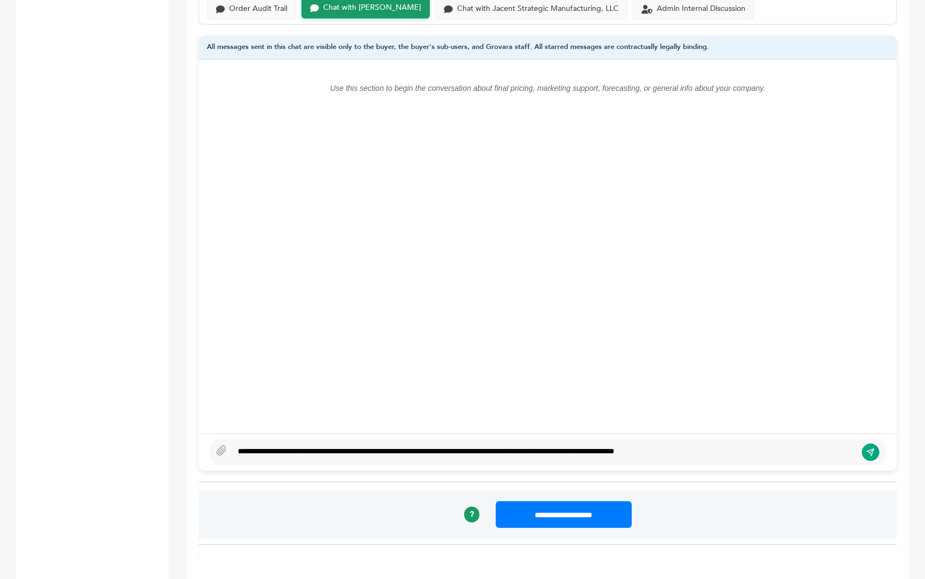
type textarea "**********"
click at [876, 443] on button "submit" at bounding box center [870, 452] width 19 height 19
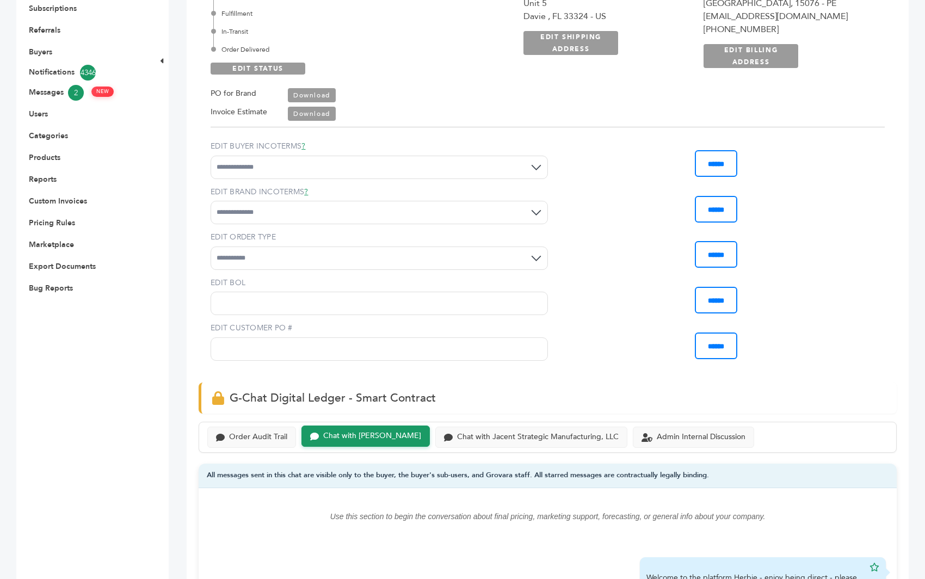
scroll to position [0, 0]
